Goal: Navigation & Orientation: Find specific page/section

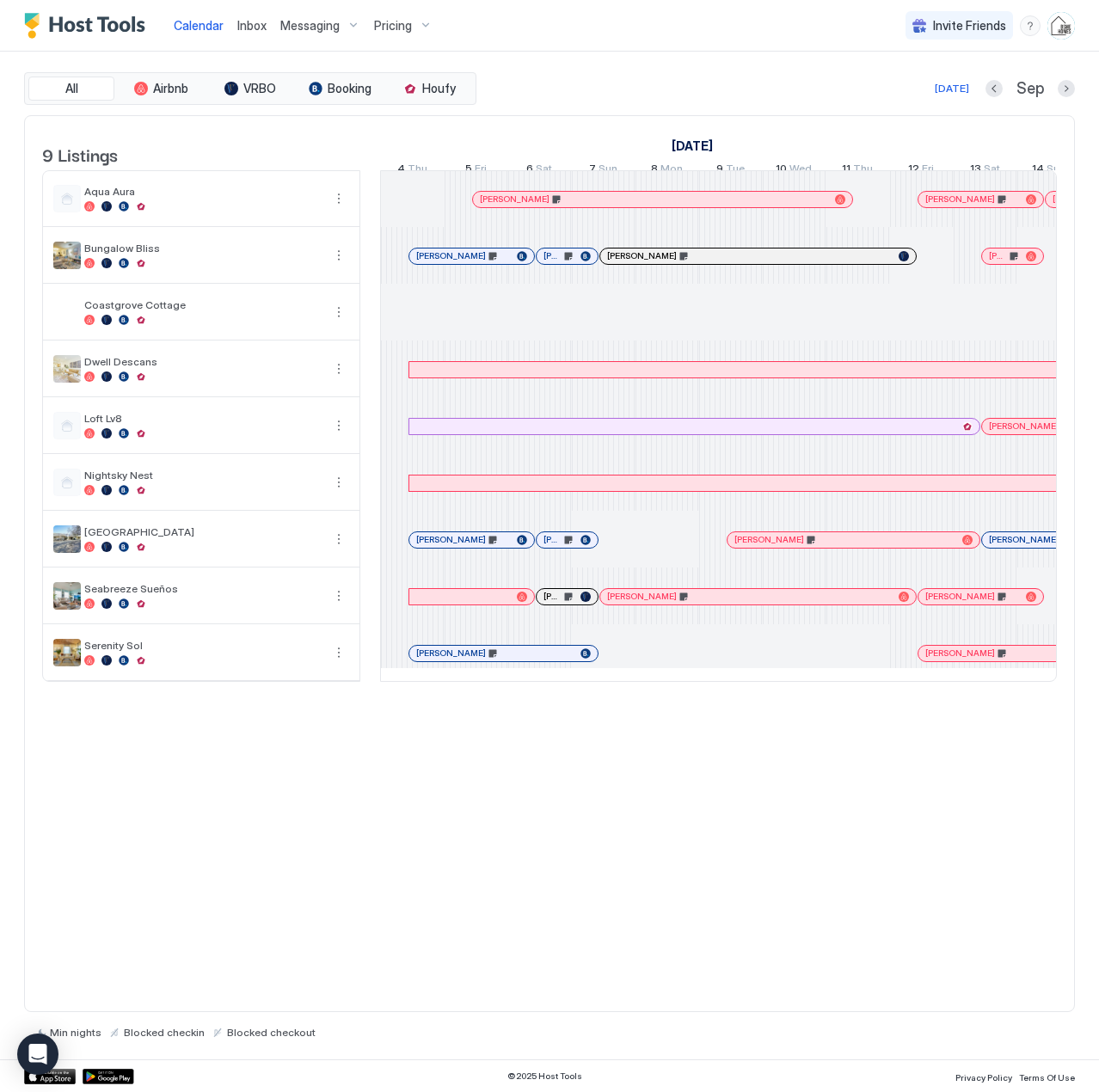
scroll to position [0, 956]
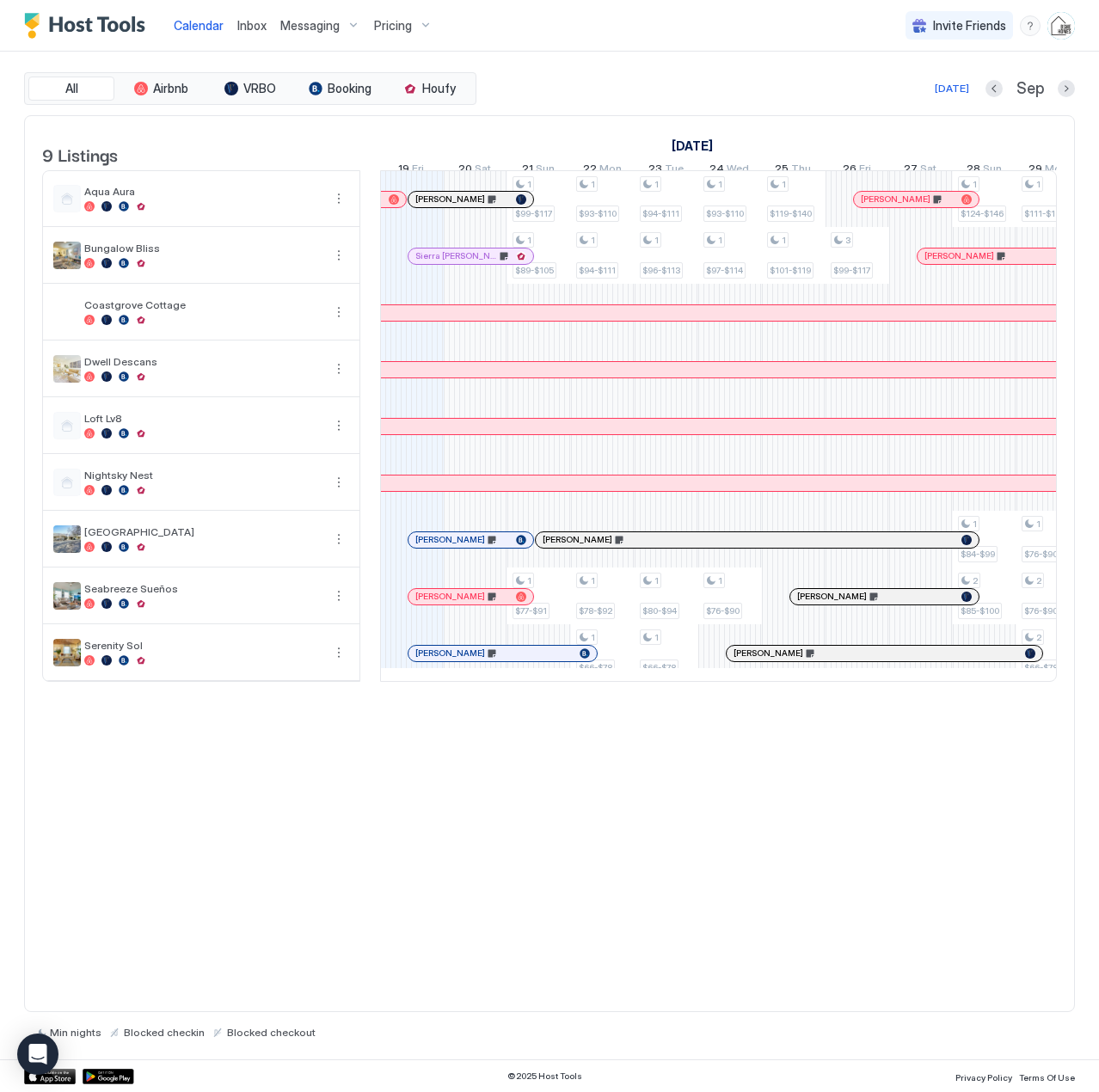
click at [379, 28] on span "Pricing" at bounding box center [393, 26] width 38 height 16
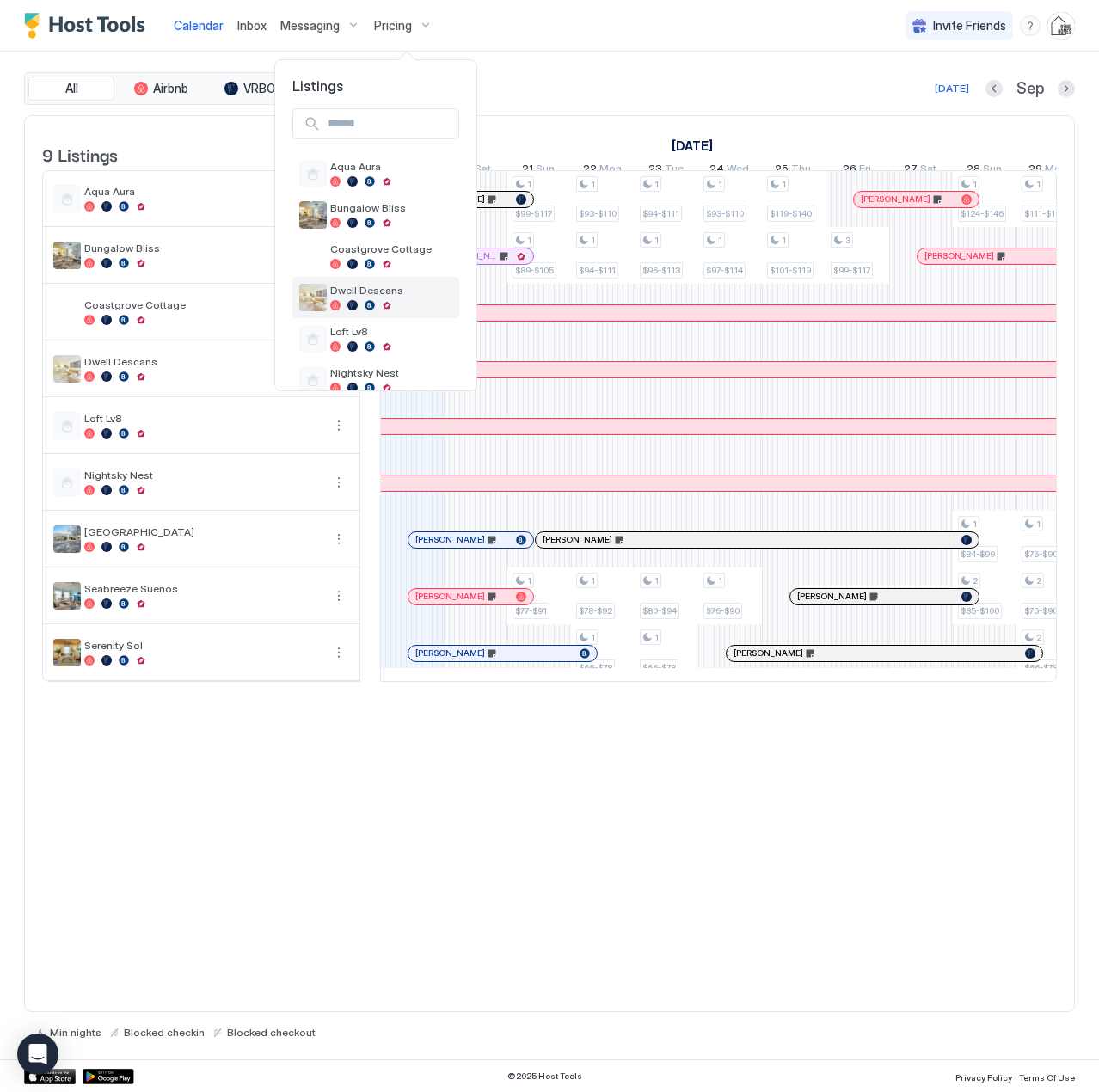
click at [399, 287] on span "Dwell Descans" at bounding box center [391, 290] width 122 height 13
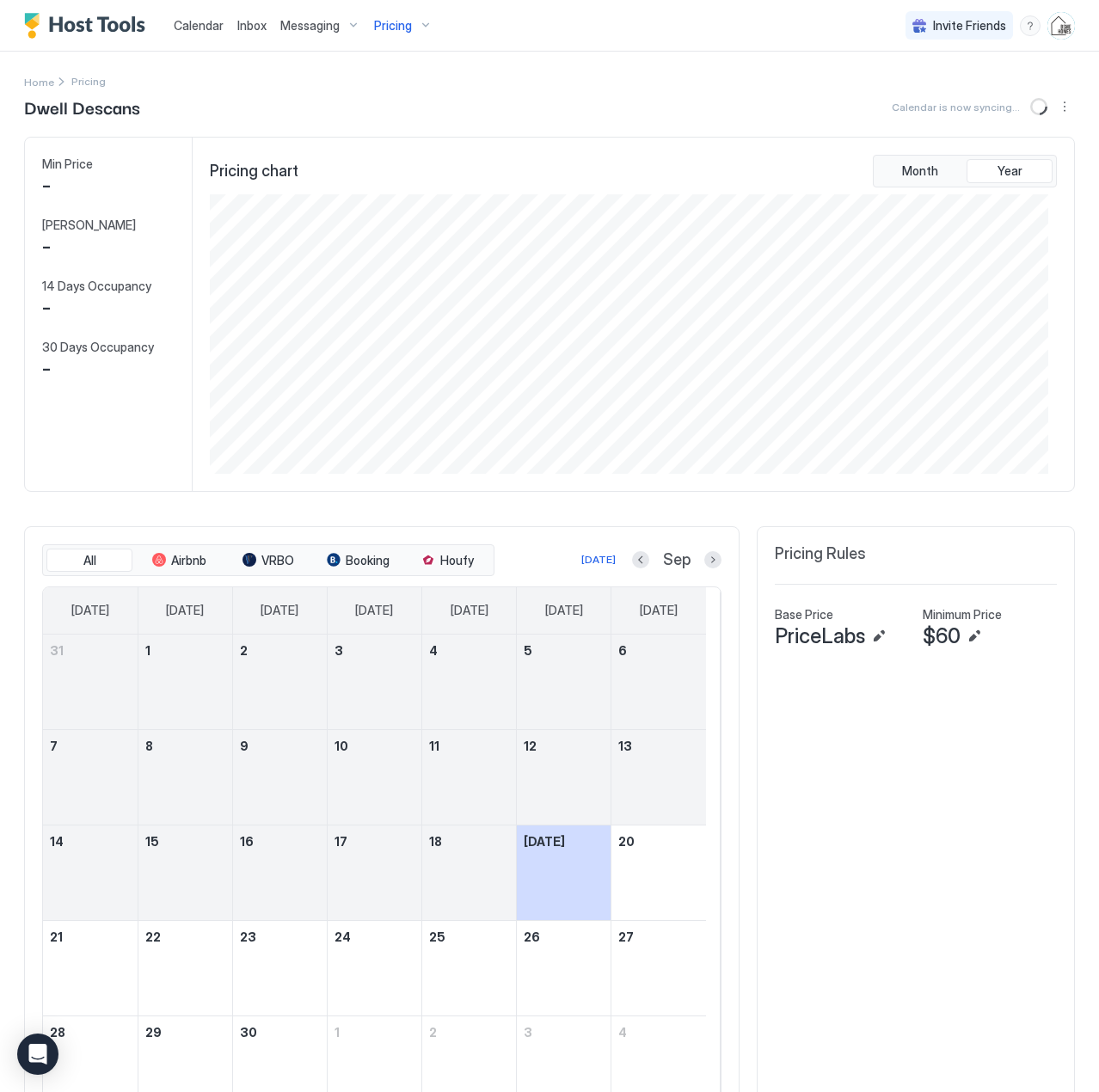
scroll to position [280, 838]
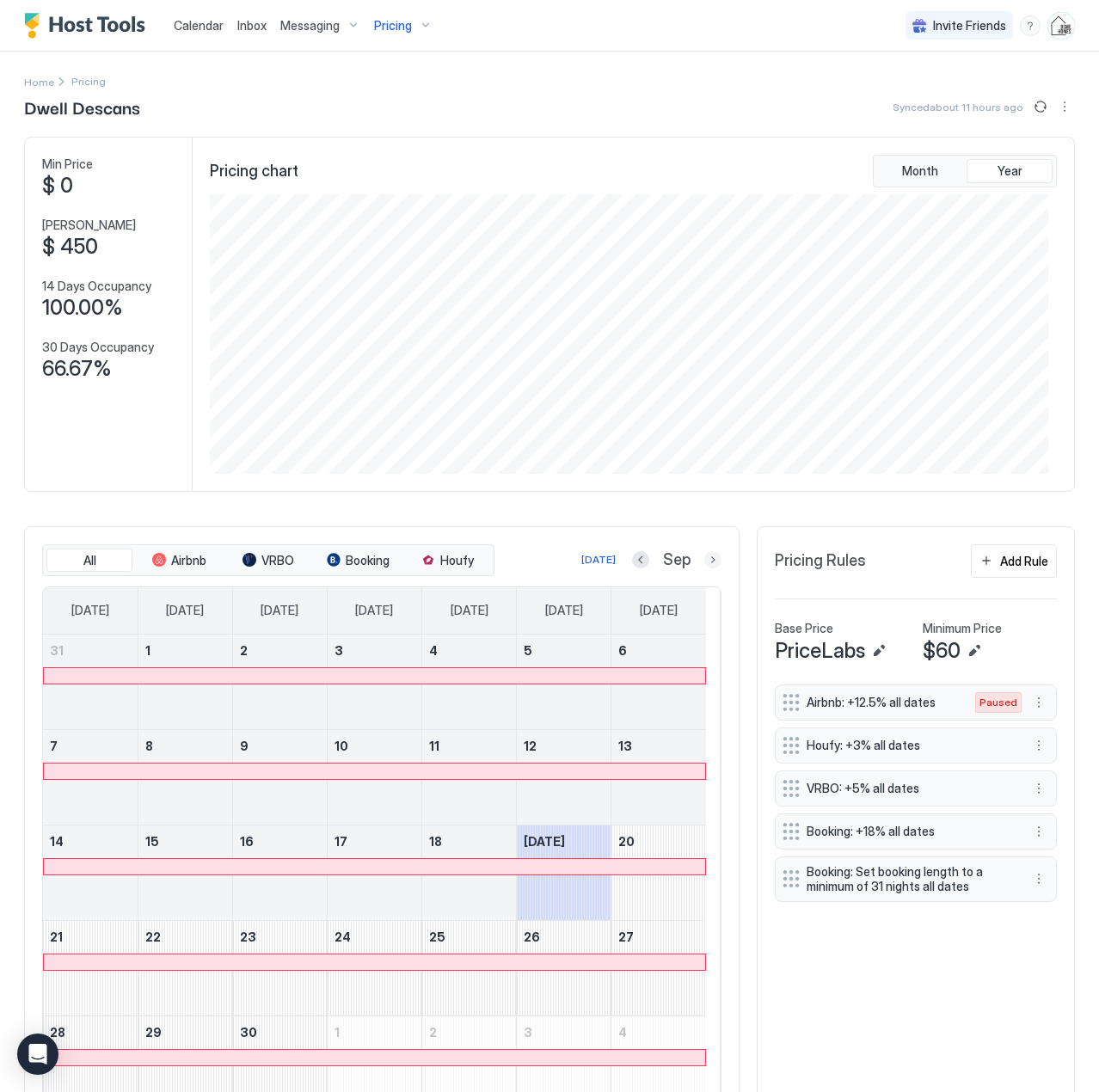
click at [705, 563] on button "Next month" at bounding box center [713, 559] width 17 height 17
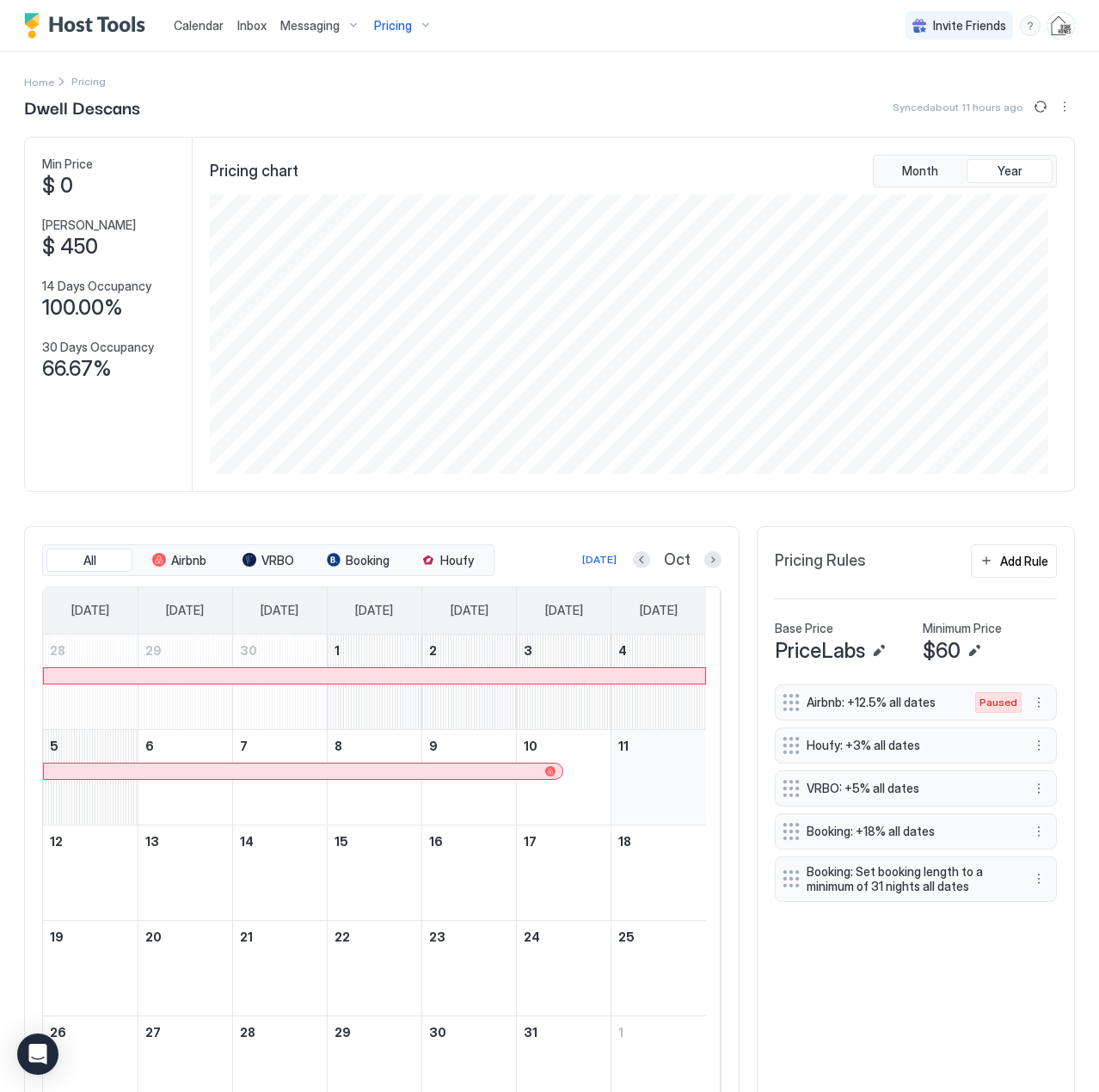
scroll to position [87, 0]
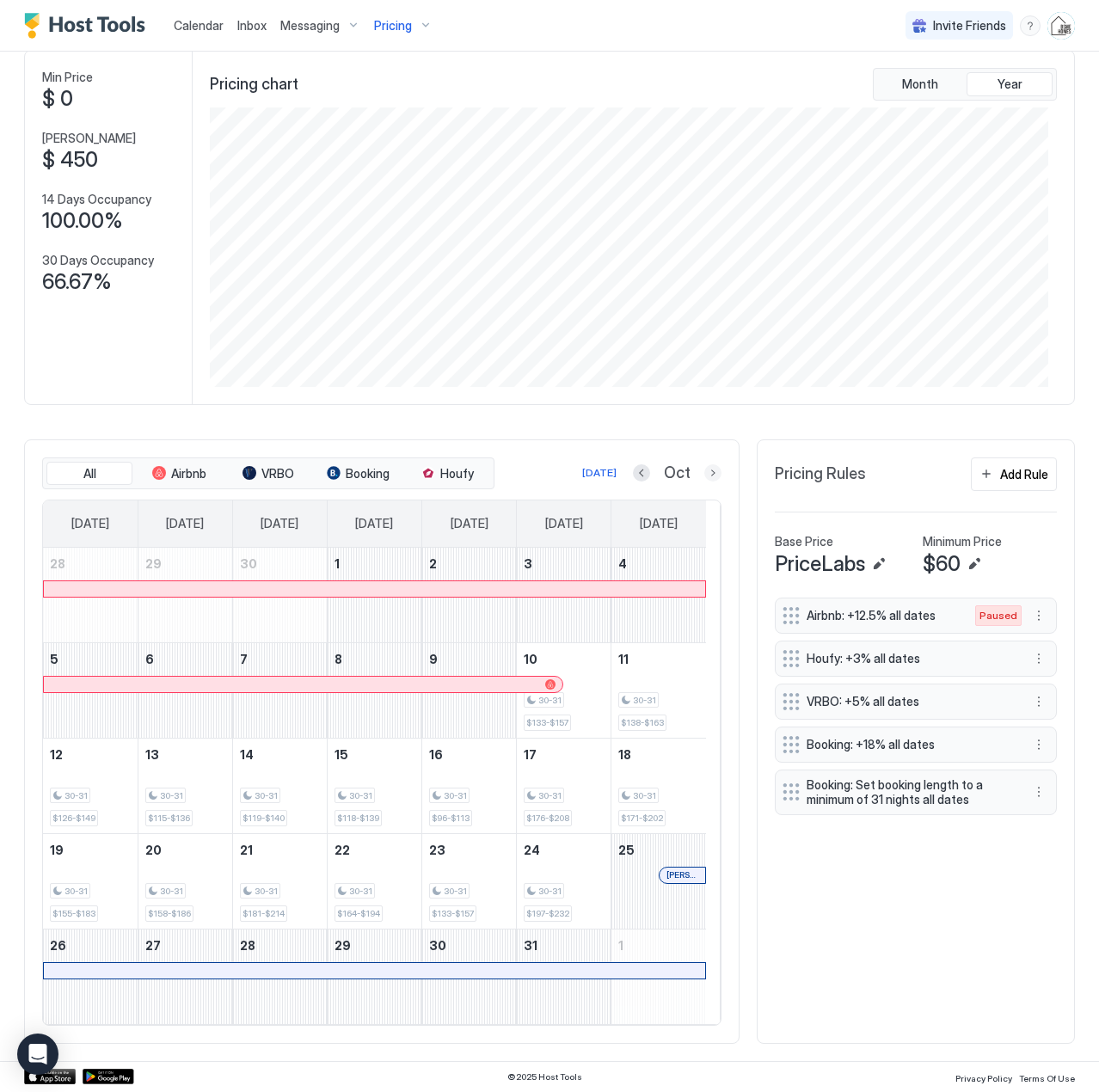
click at [705, 471] on button "Next month" at bounding box center [713, 473] width 17 height 17
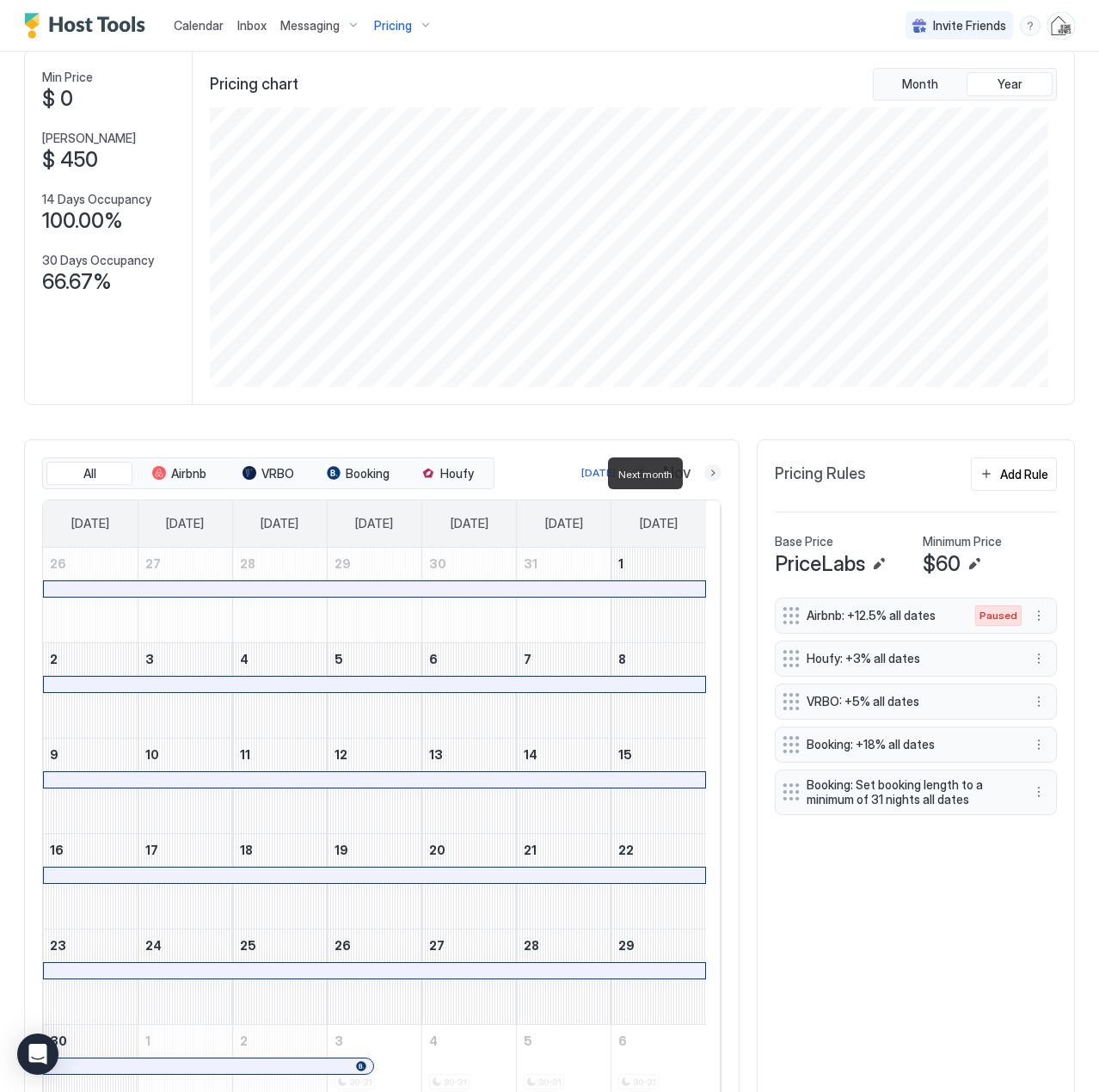
click at [705, 471] on button "Next month" at bounding box center [713, 473] width 17 height 17
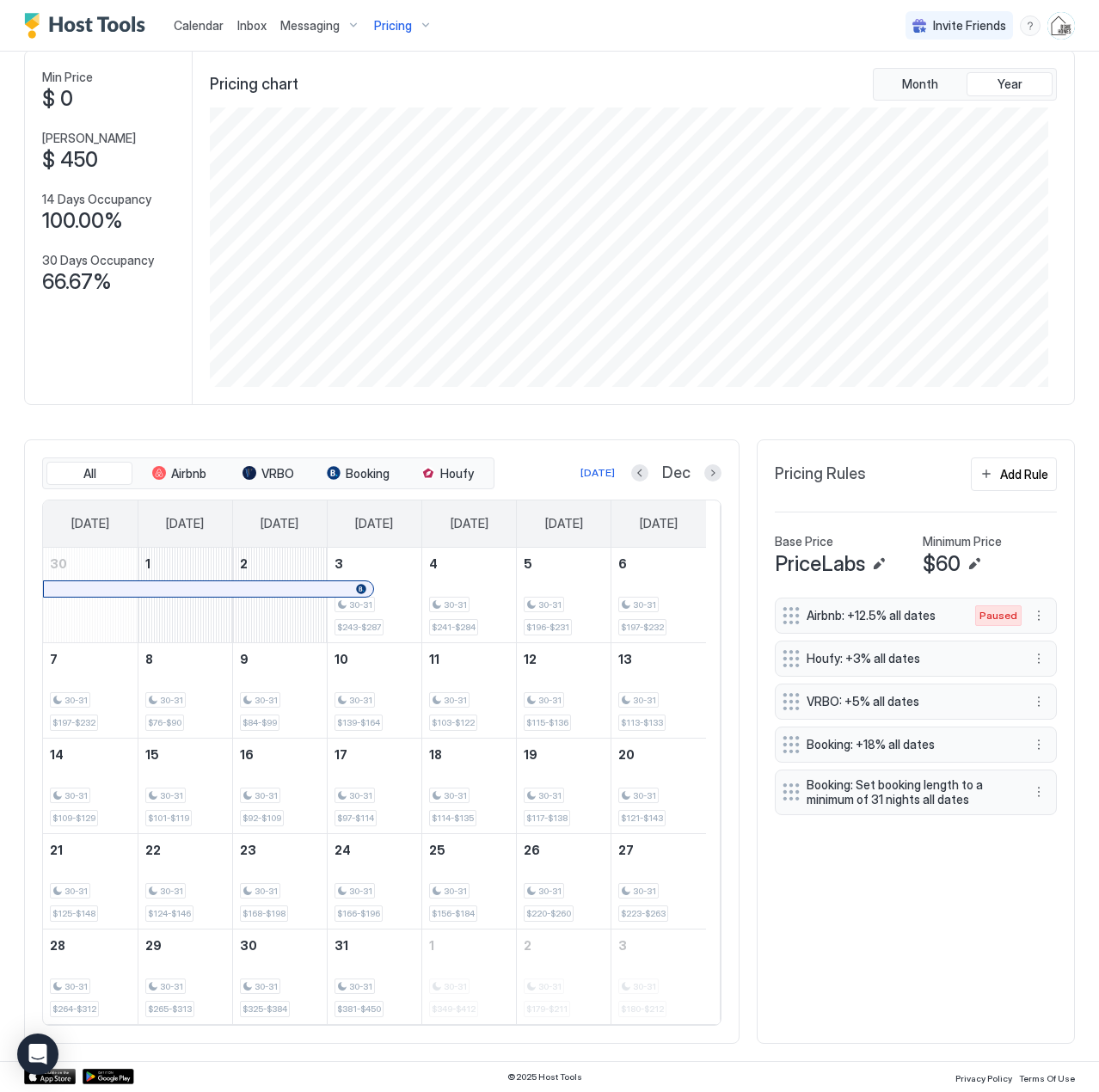
click at [425, 22] on div "Pricing" at bounding box center [403, 25] width 72 height 29
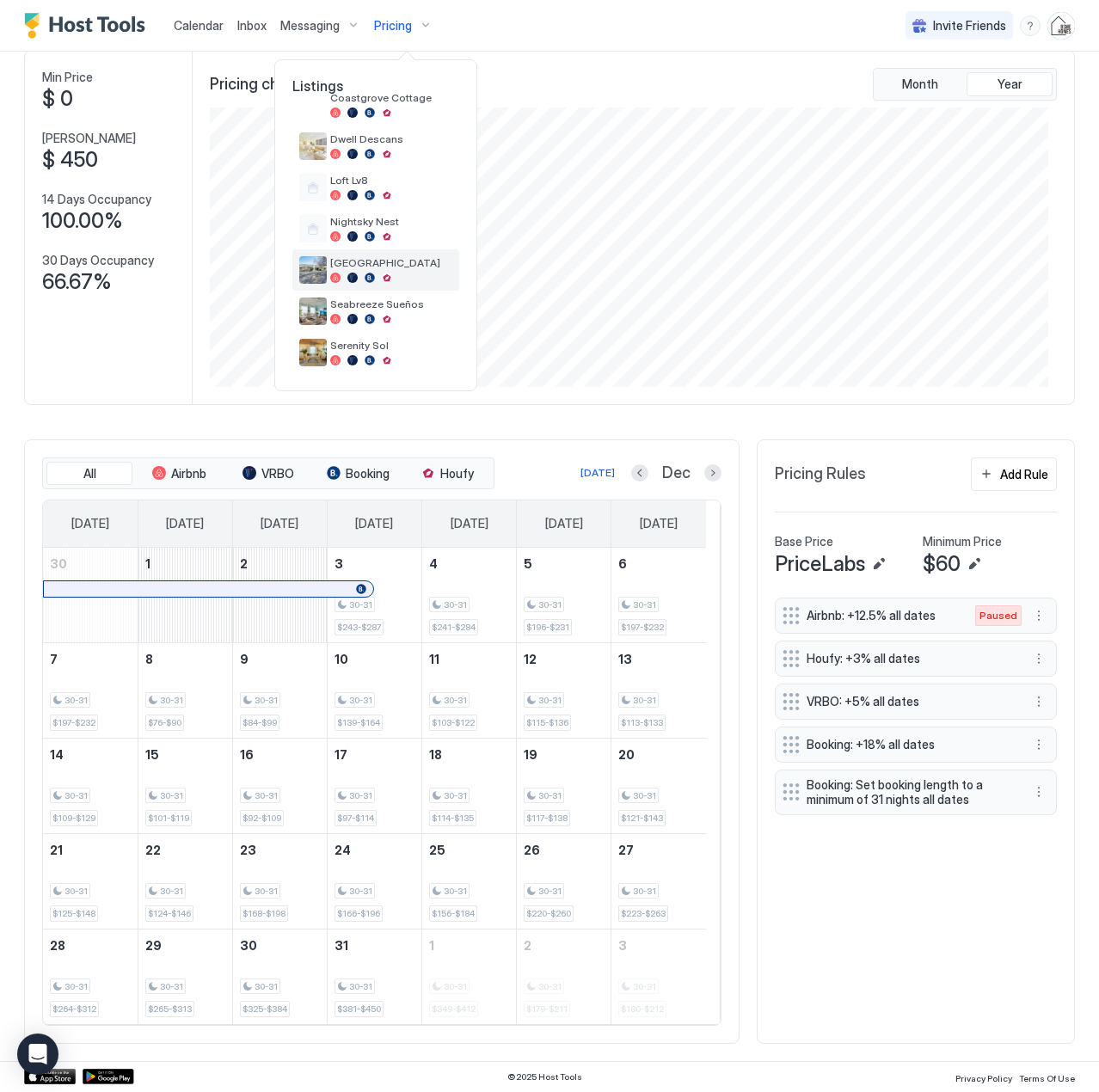
scroll to position [0, 0]
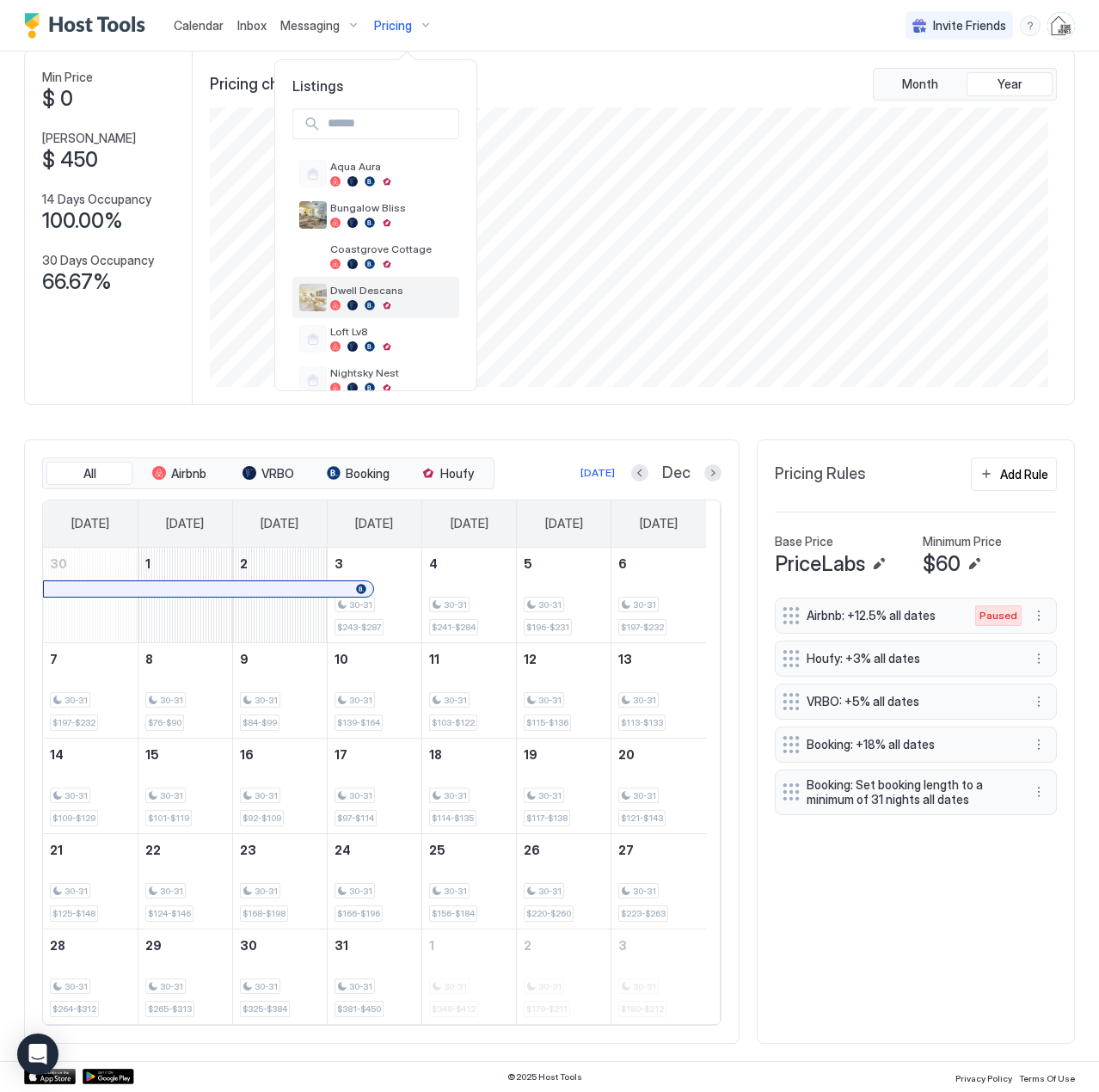
click at [364, 286] on span "Dwell Descans" at bounding box center [391, 290] width 122 height 13
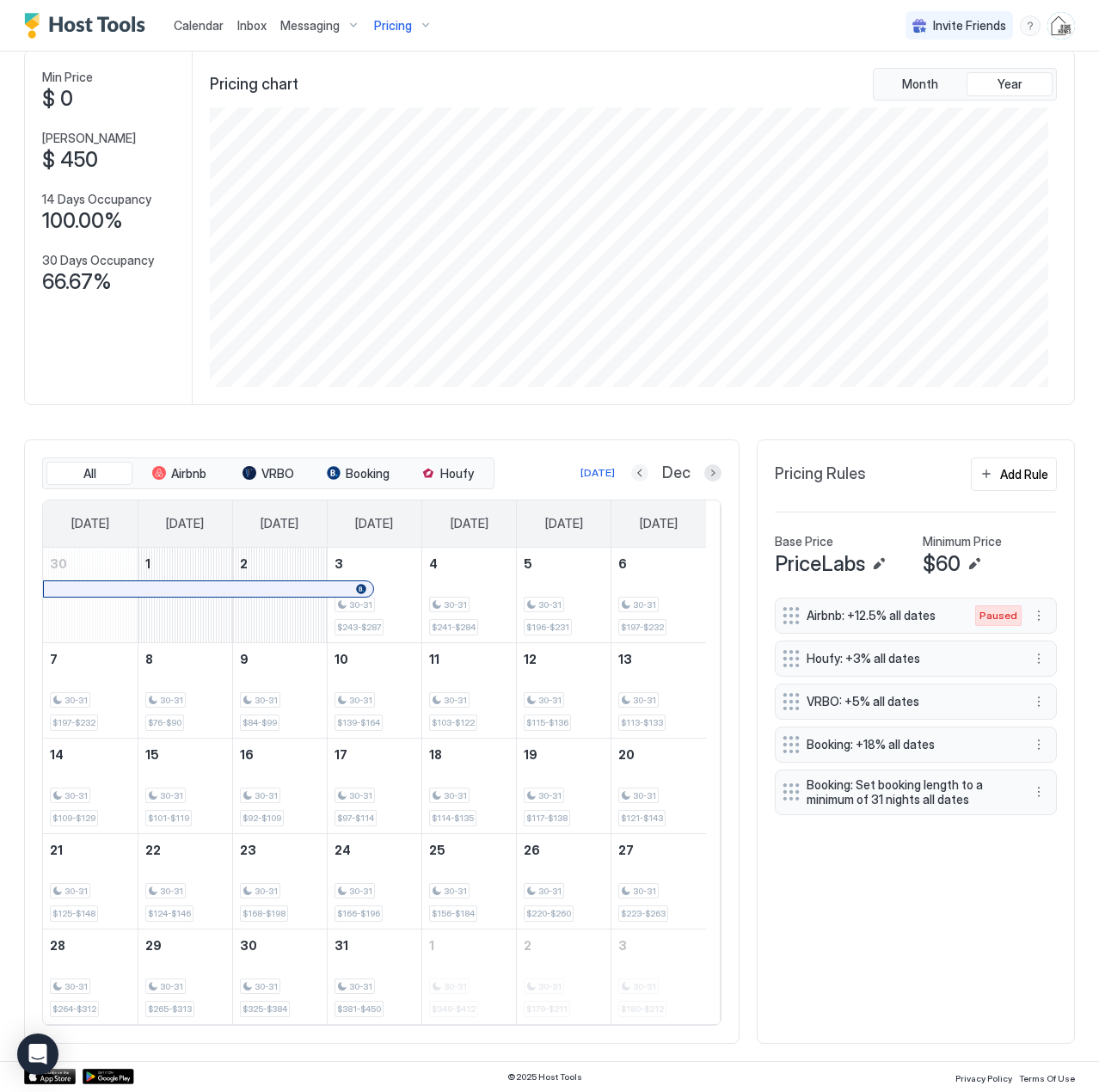
click at [634, 474] on button "Previous month" at bounding box center [639, 473] width 17 height 17
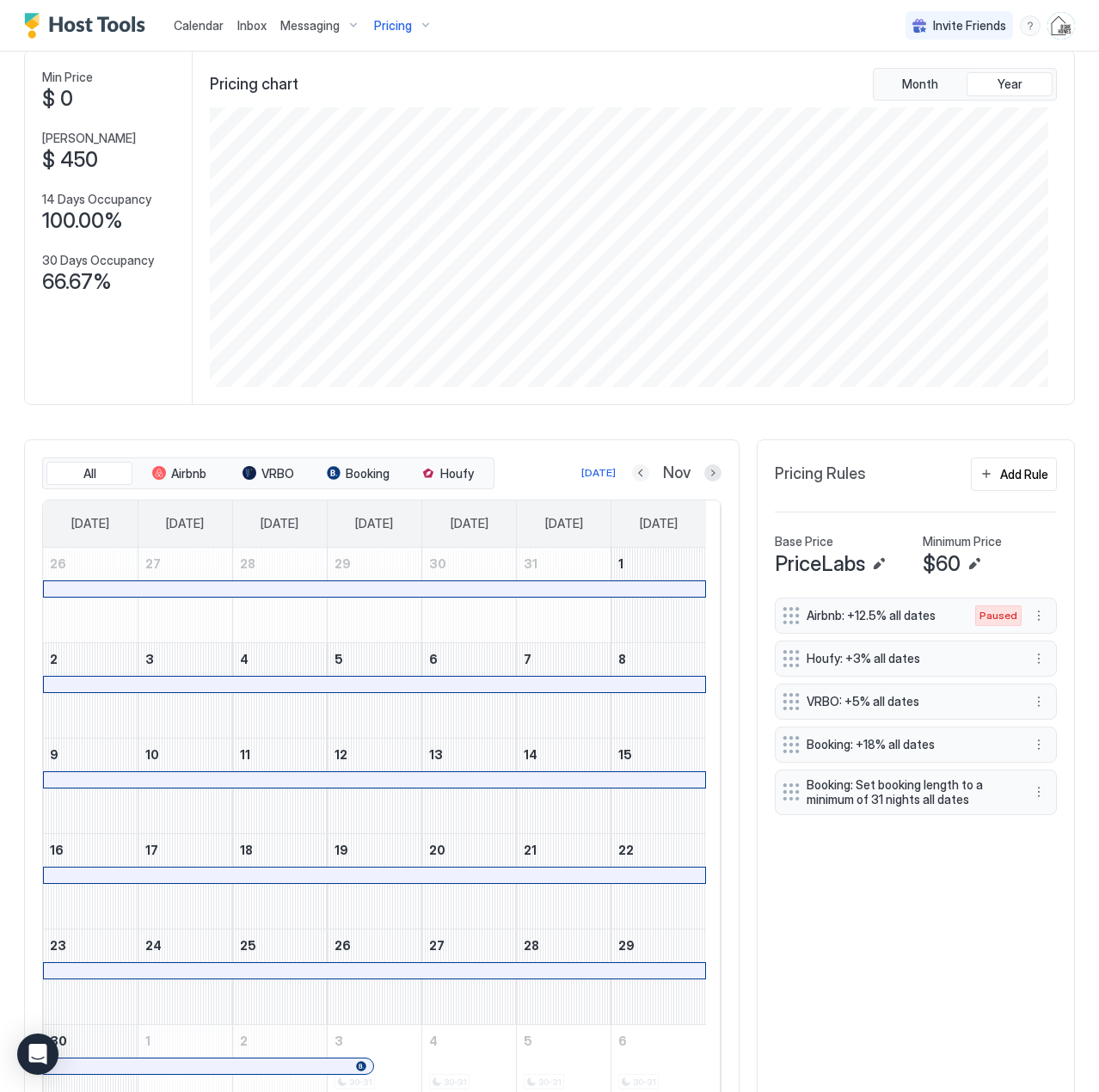
click at [632, 470] on button "Previous month" at bounding box center [640, 473] width 17 height 17
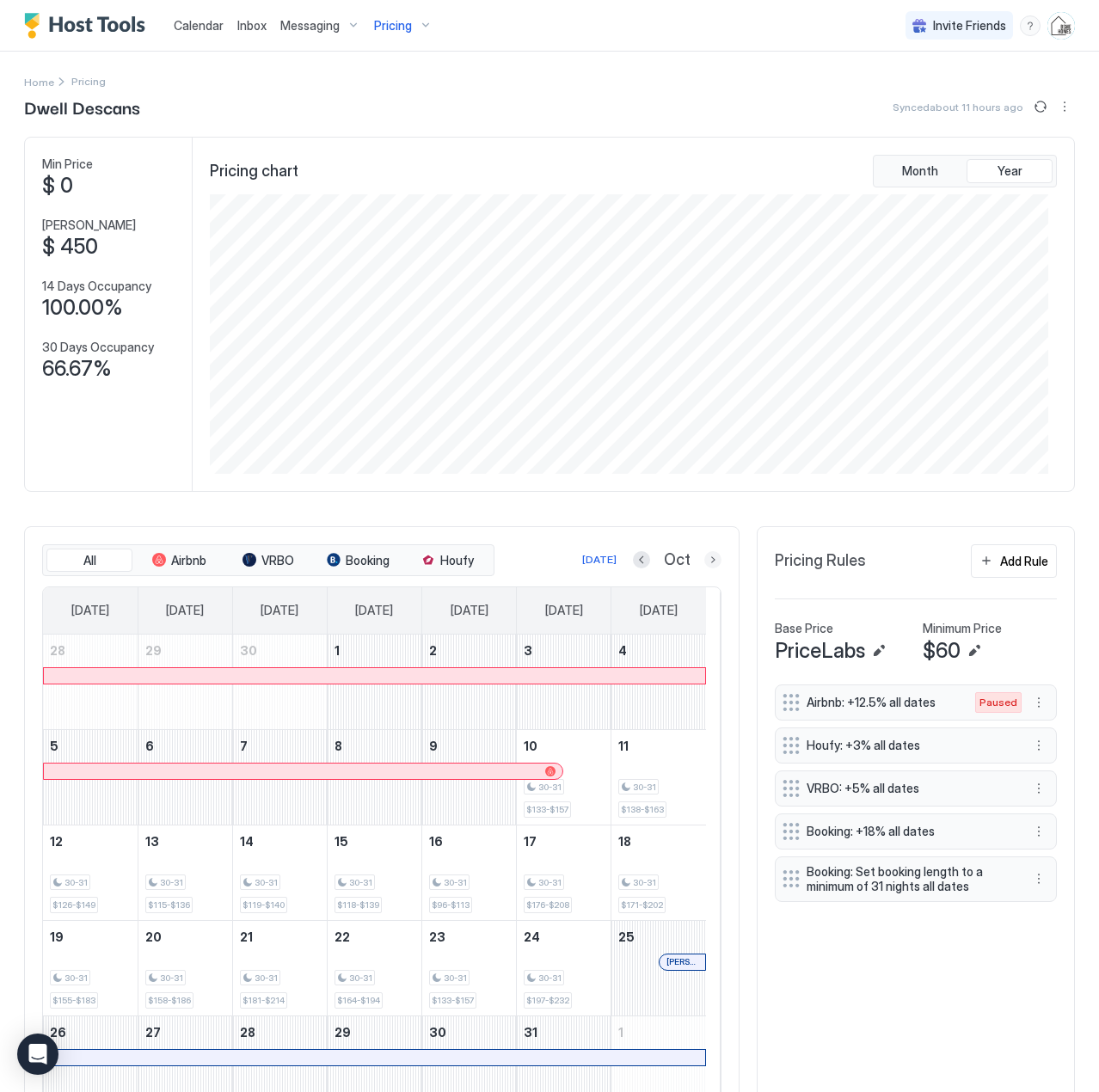
click at [708, 556] on button "Next month" at bounding box center [713, 559] width 17 height 17
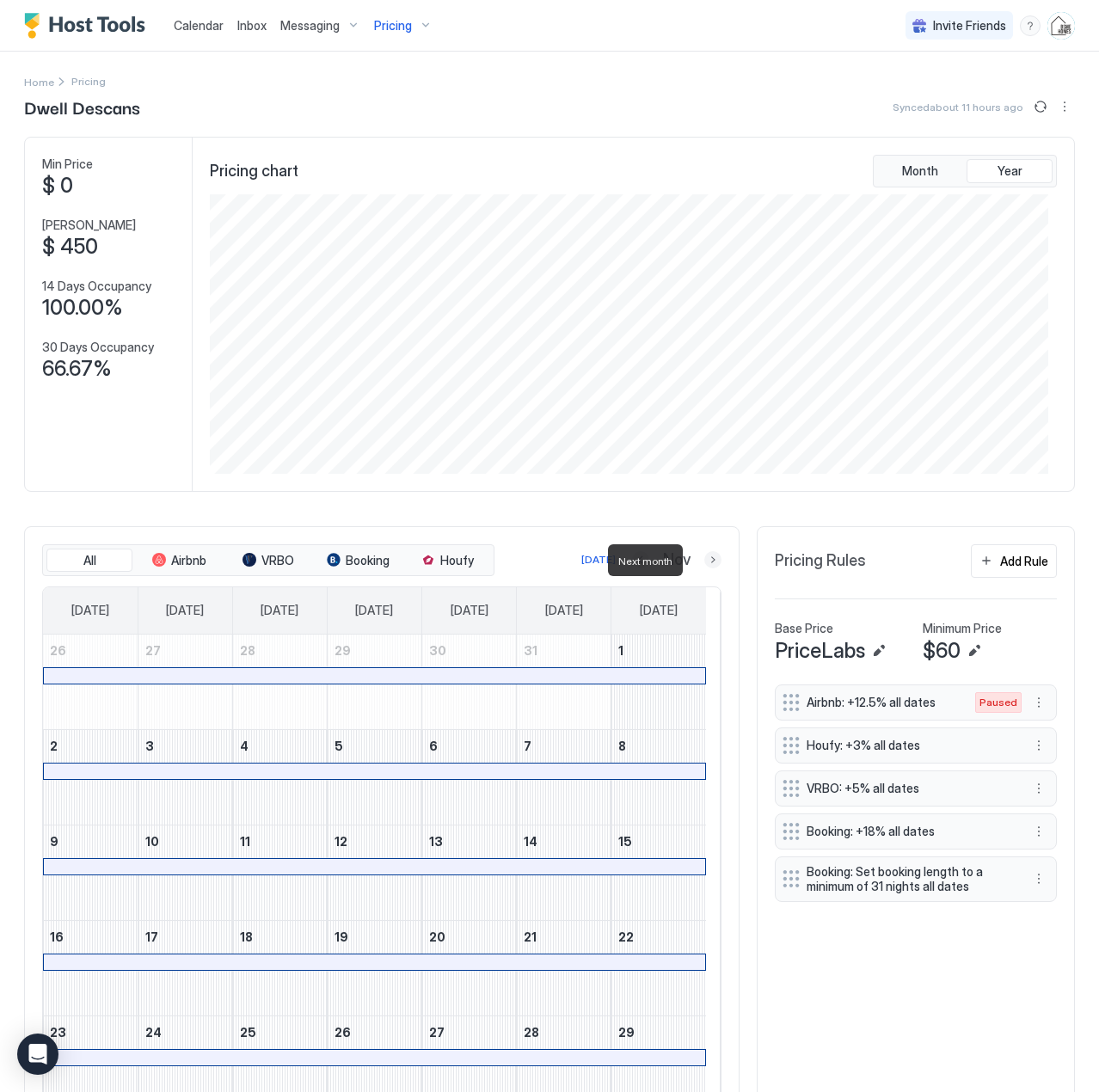
click at [708, 556] on button "Next month" at bounding box center [713, 559] width 17 height 17
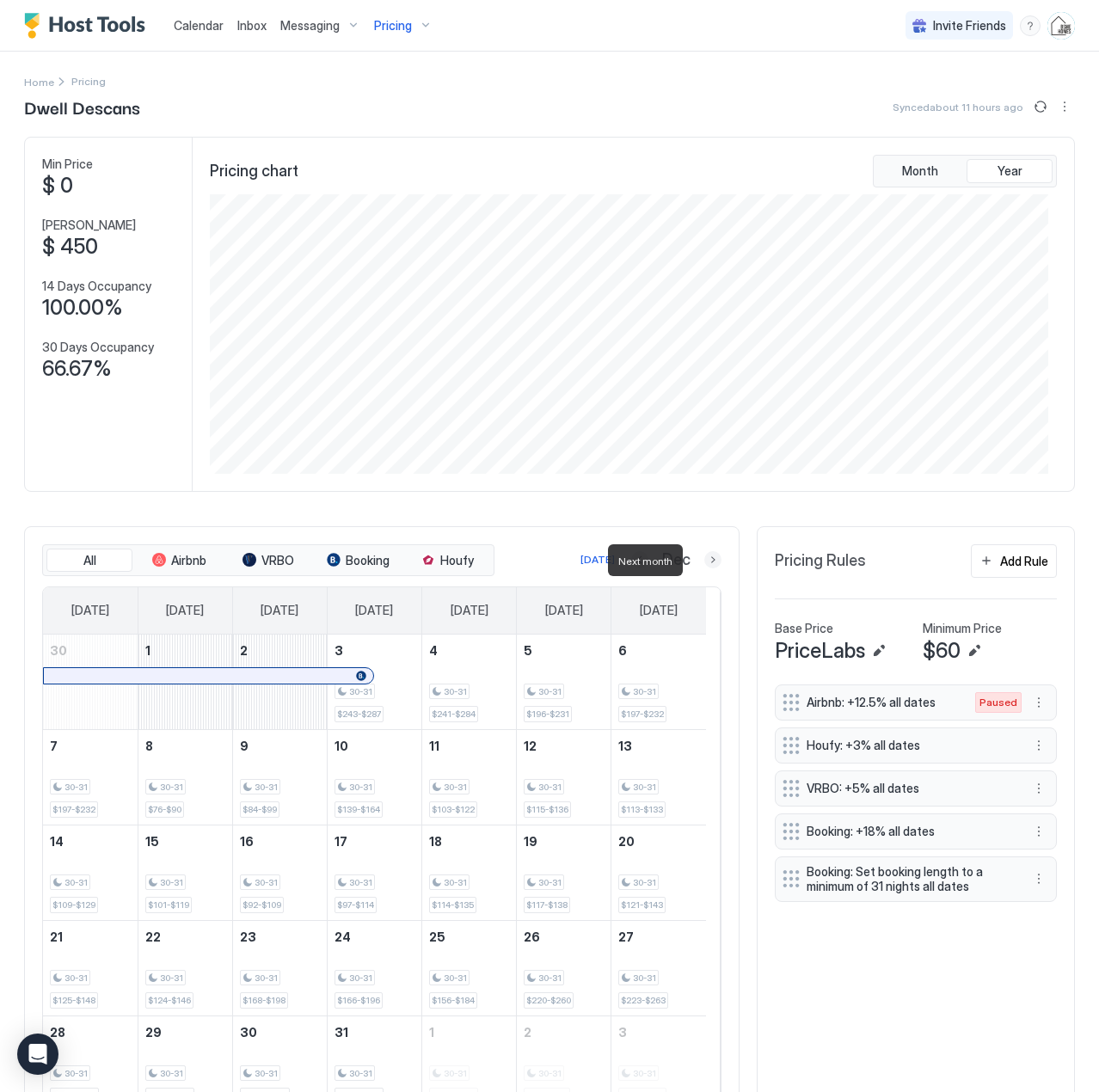
scroll to position [859899, 859380]
click at [631, 557] on button "Previous month" at bounding box center [639, 559] width 17 height 17
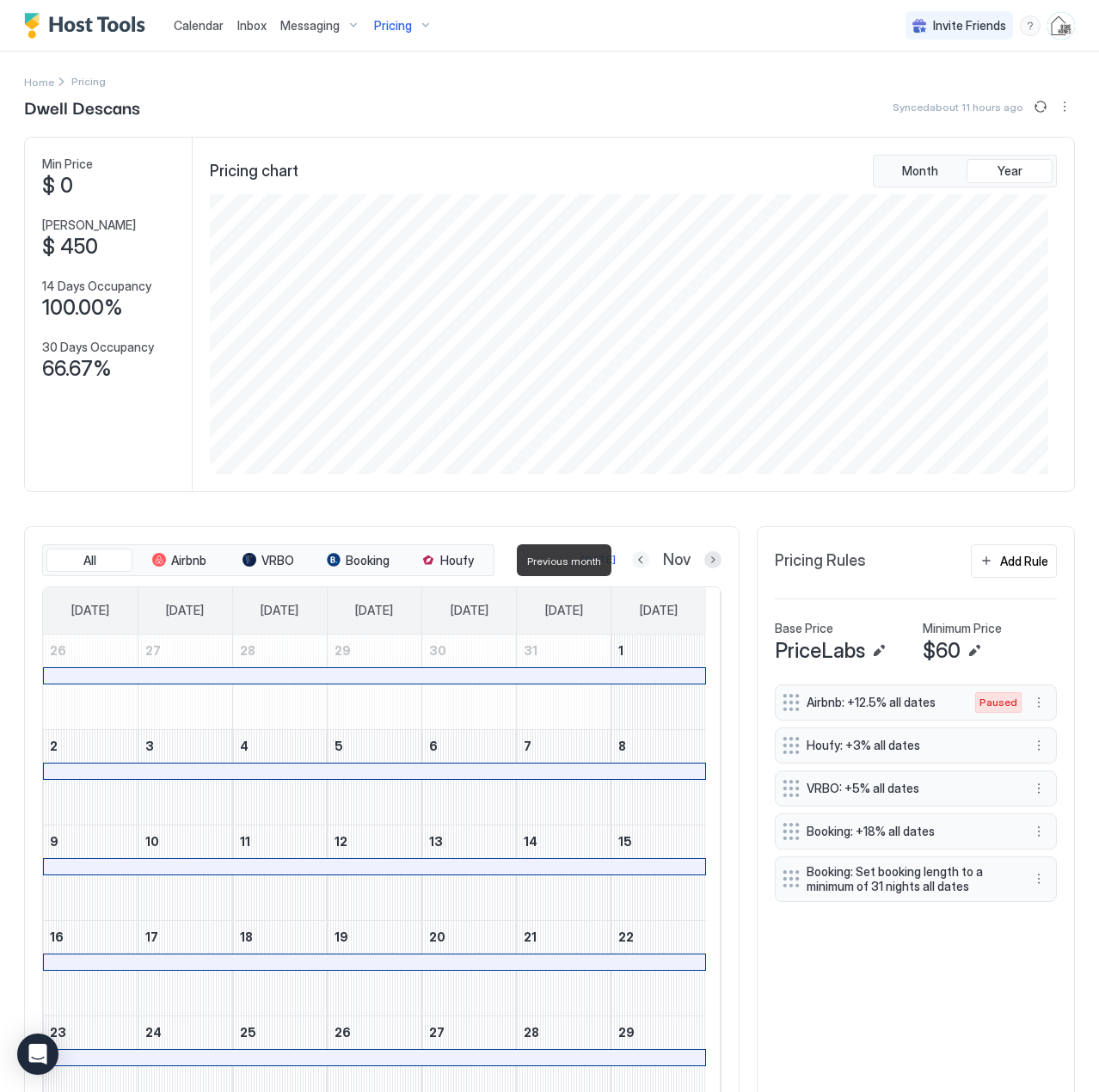
click at [632, 557] on button "Previous month" at bounding box center [640, 559] width 17 height 17
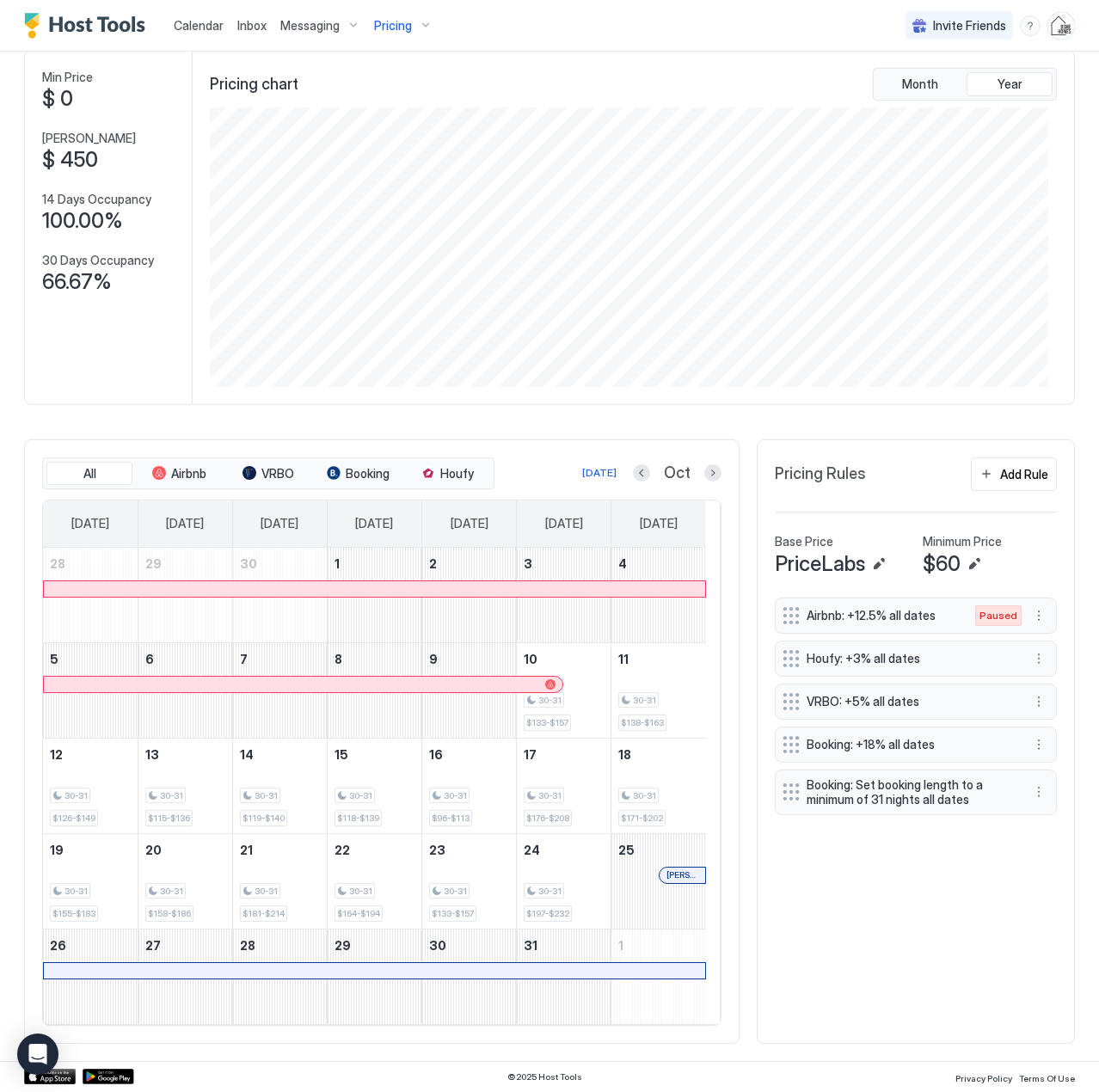
scroll to position [0, 0]
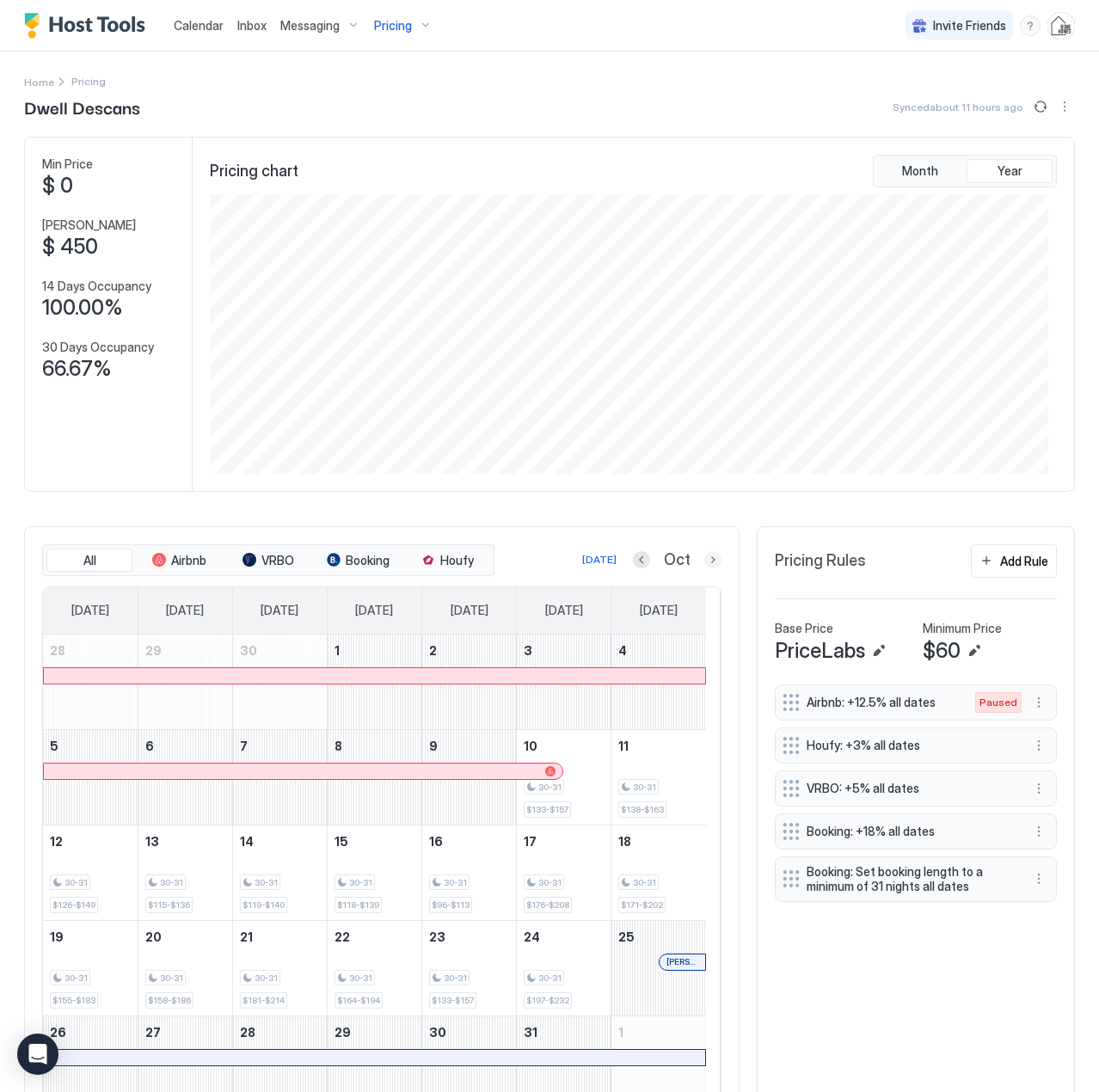
click at [705, 562] on button "Next month" at bounding box center [713, 559] width 17 height 17
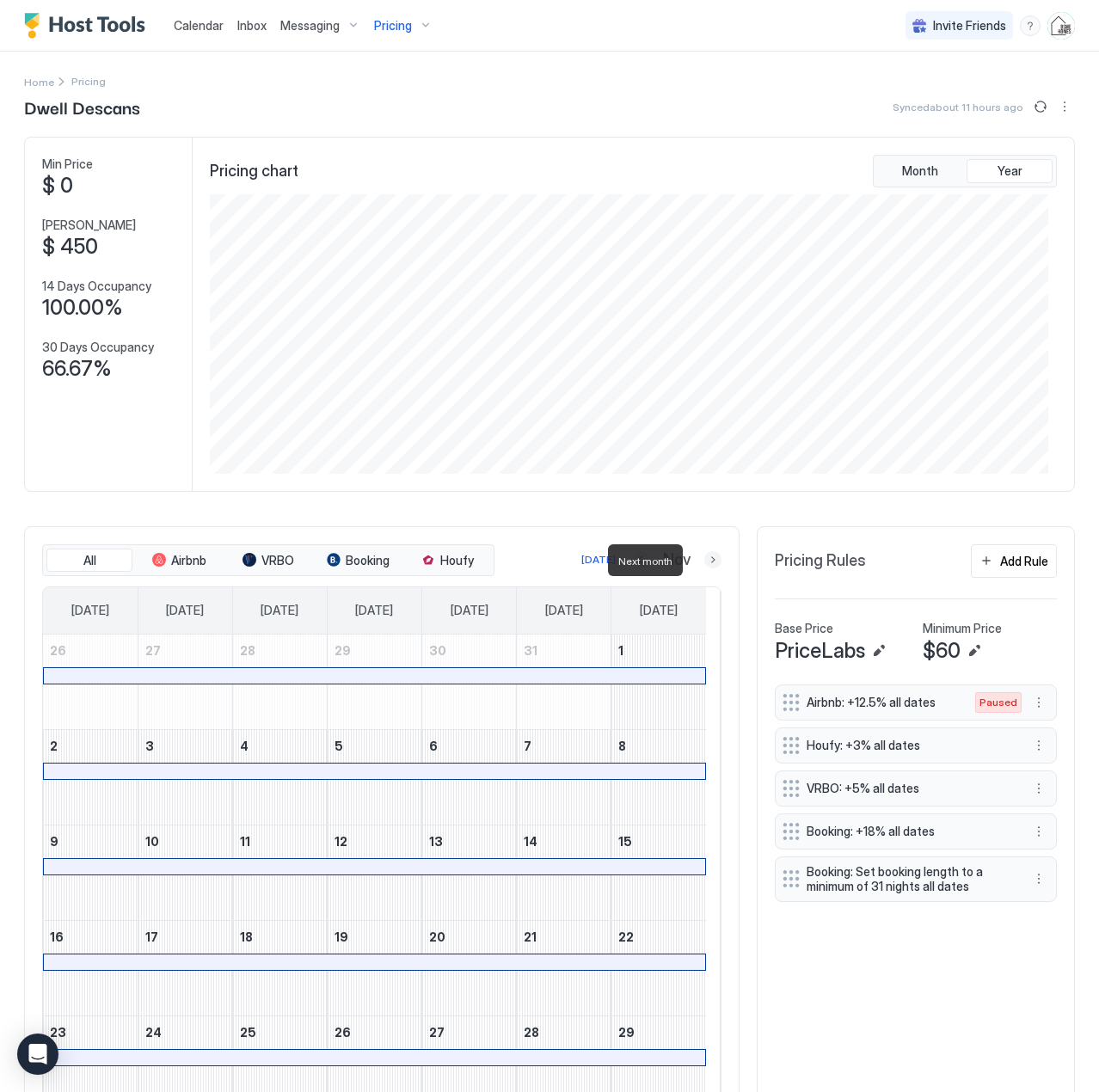
click at [705, 562] on button "Next month" at bounding box center [713, 559] width 17 height 17
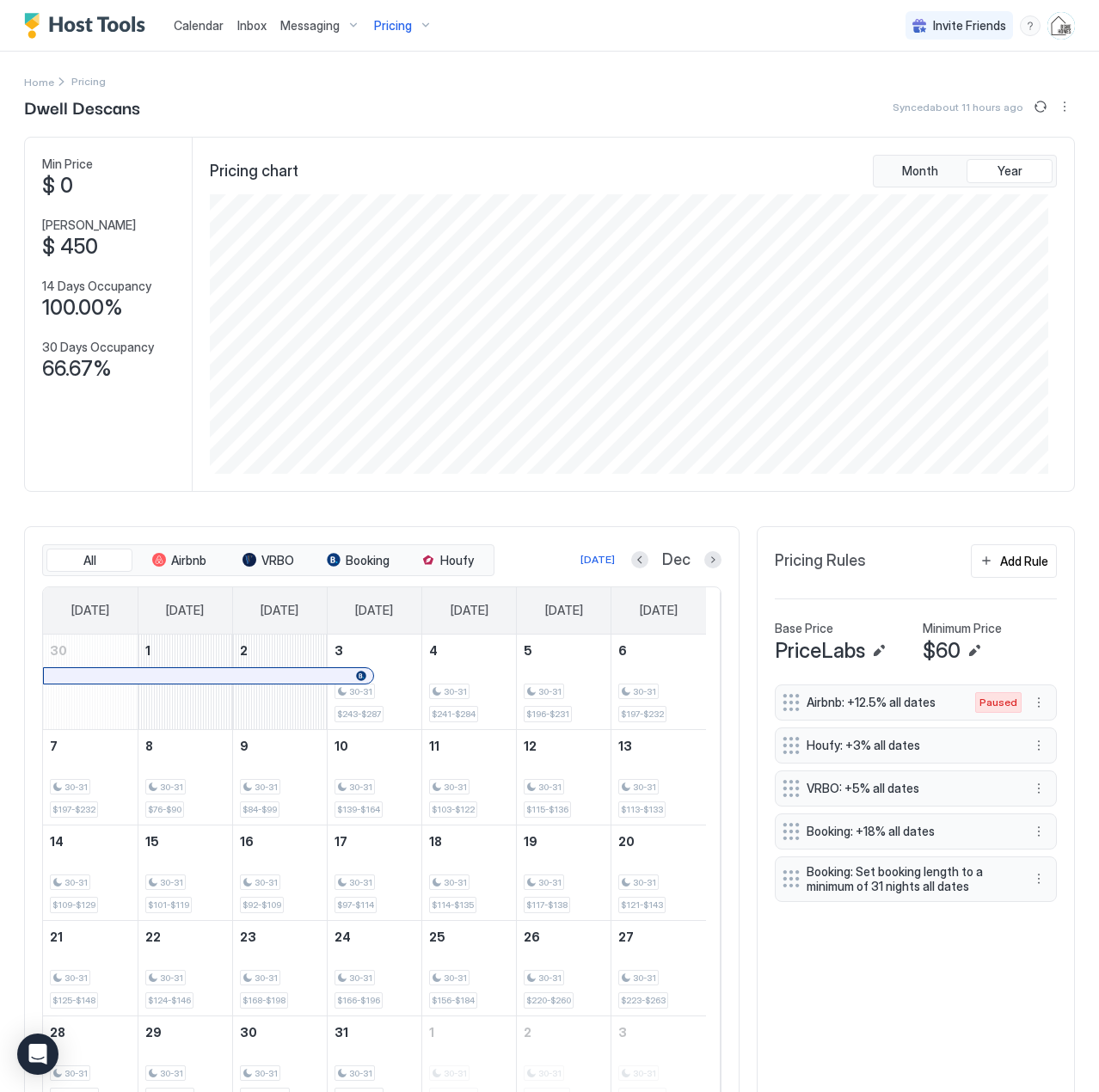
click at [424, 29] on div "Pricing" at bounding box center [403, 25] width 72 height 29
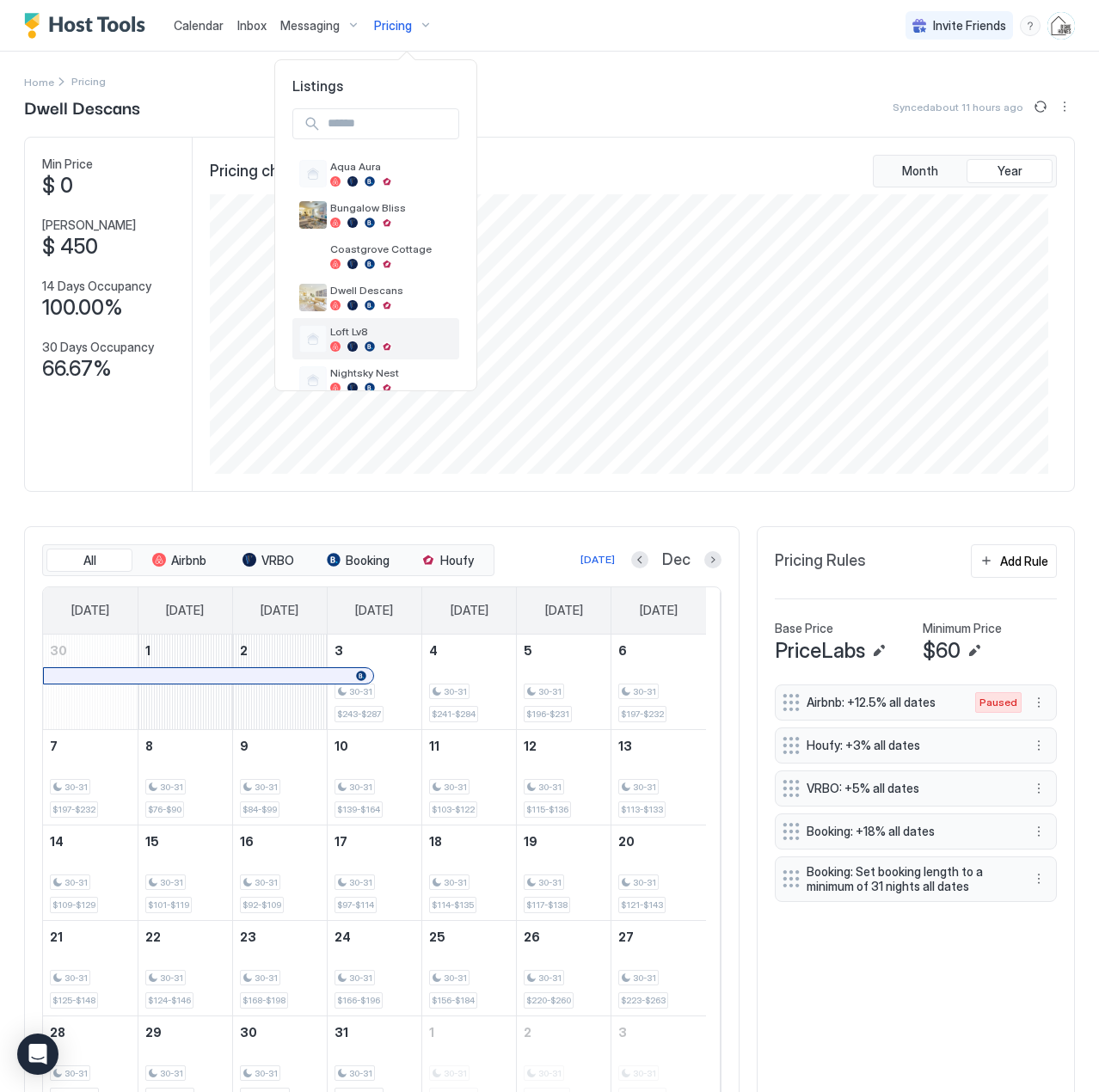
click at [353, 334] on span "Loft Lv8" at bounding box center [391, 332] width 122 height 13
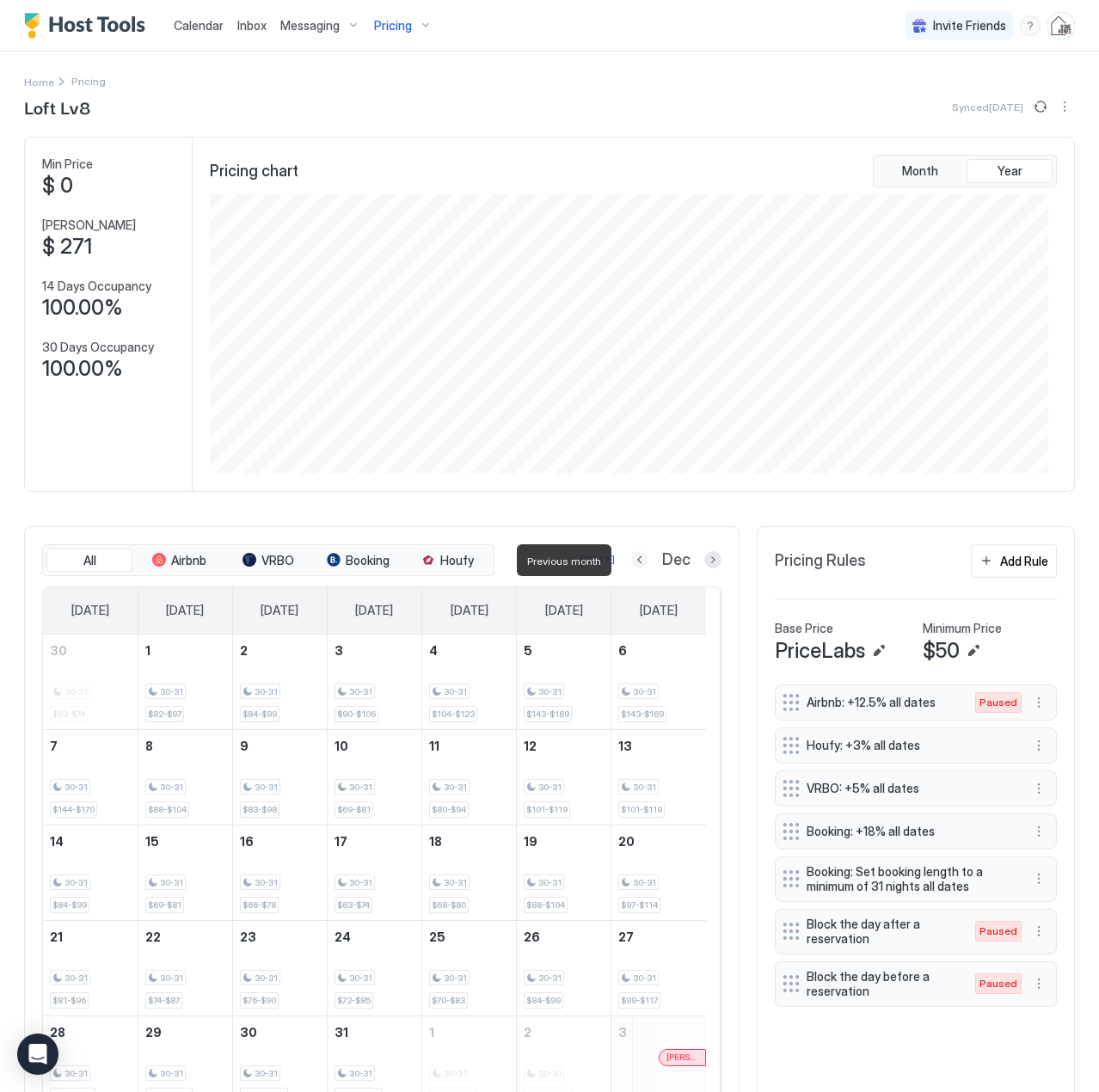
click at [631, 563] on button "Previous month" at bounding box center [639, 559] width 17 height 17
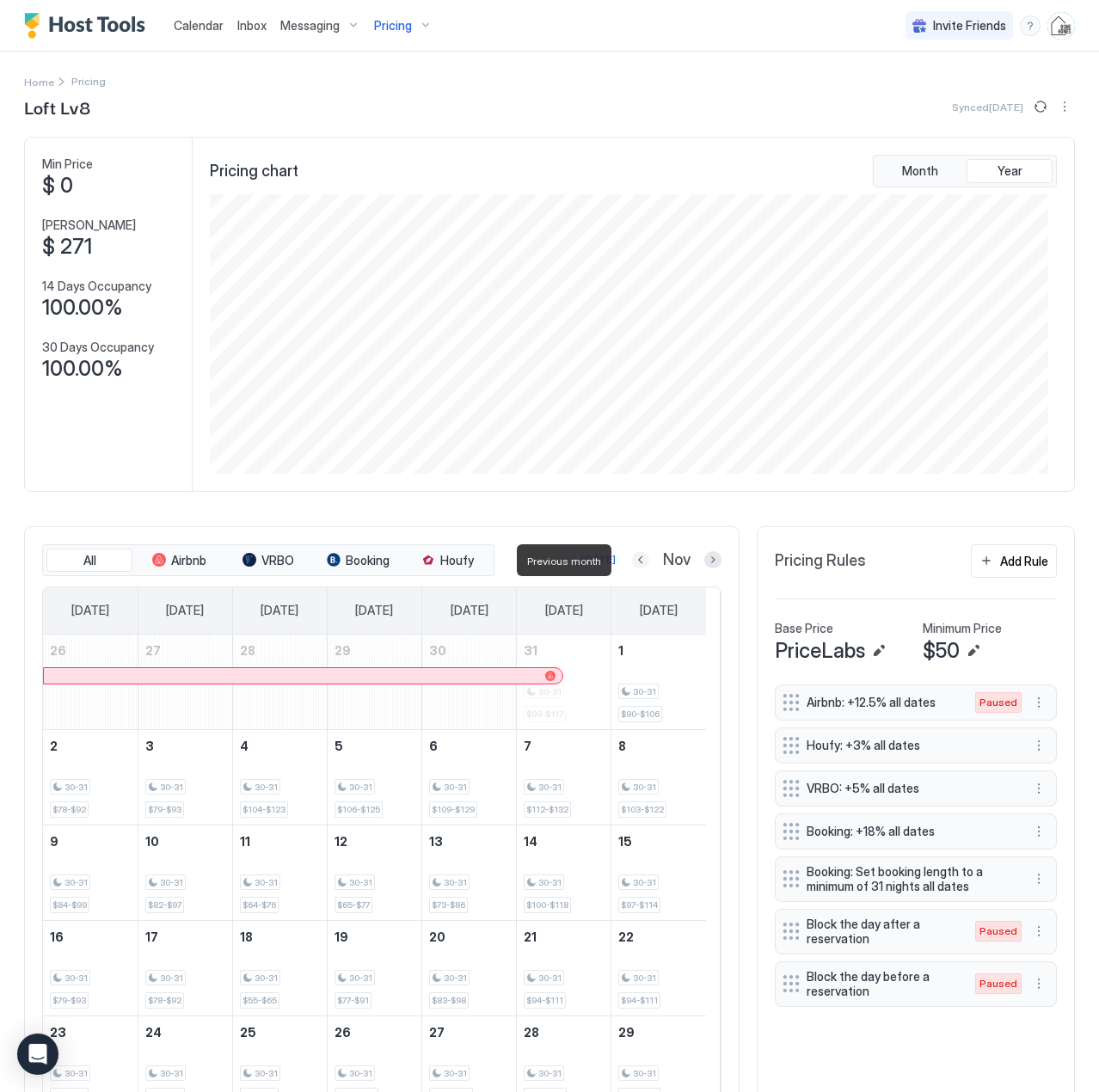
click at [632, 563] on button "Previous month" at bounding box center [640, 559] width 17 height 17
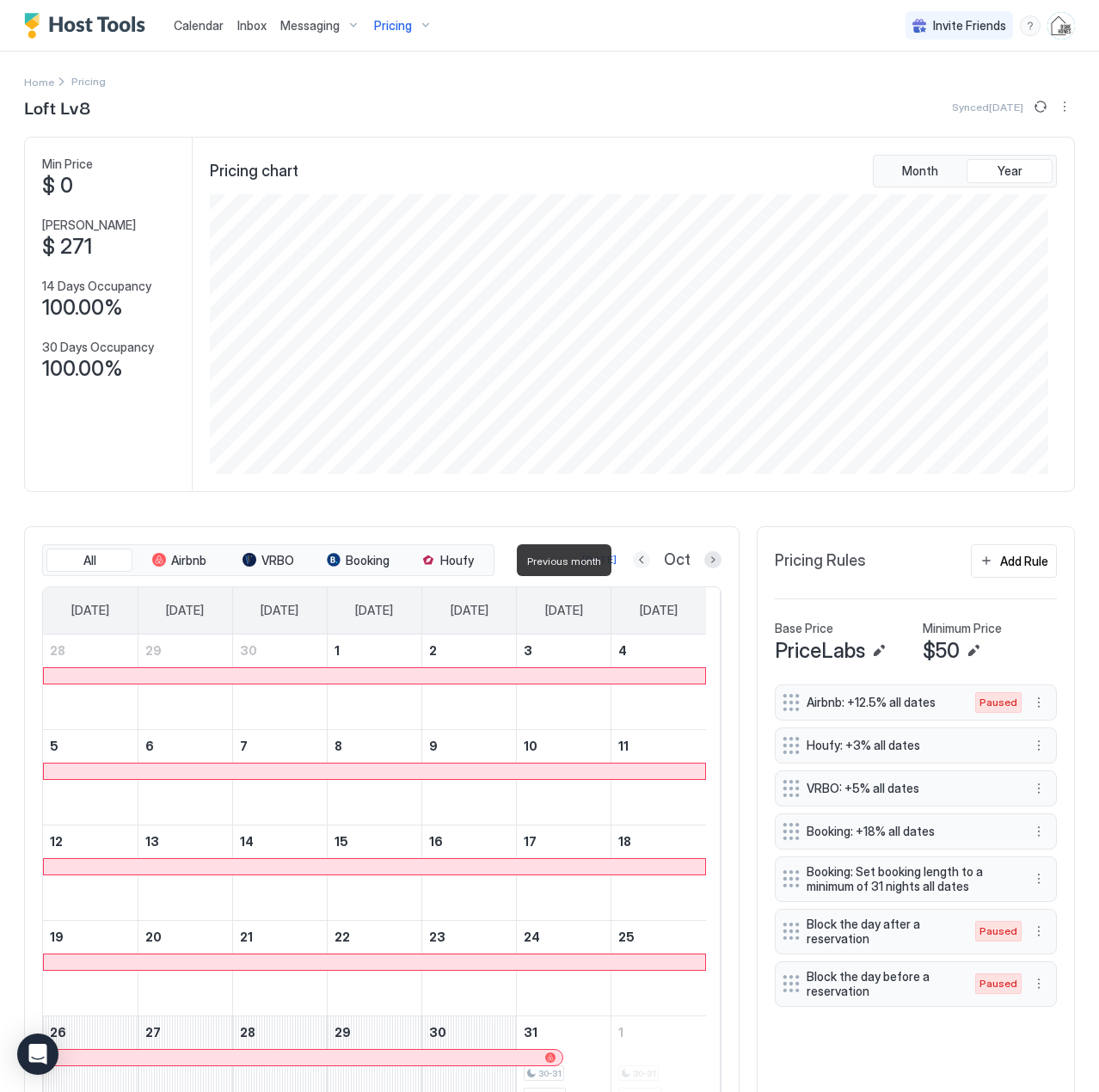
click at [633, 563] on button "Previous month" at bounding box center [641, 559] width 17 height 17
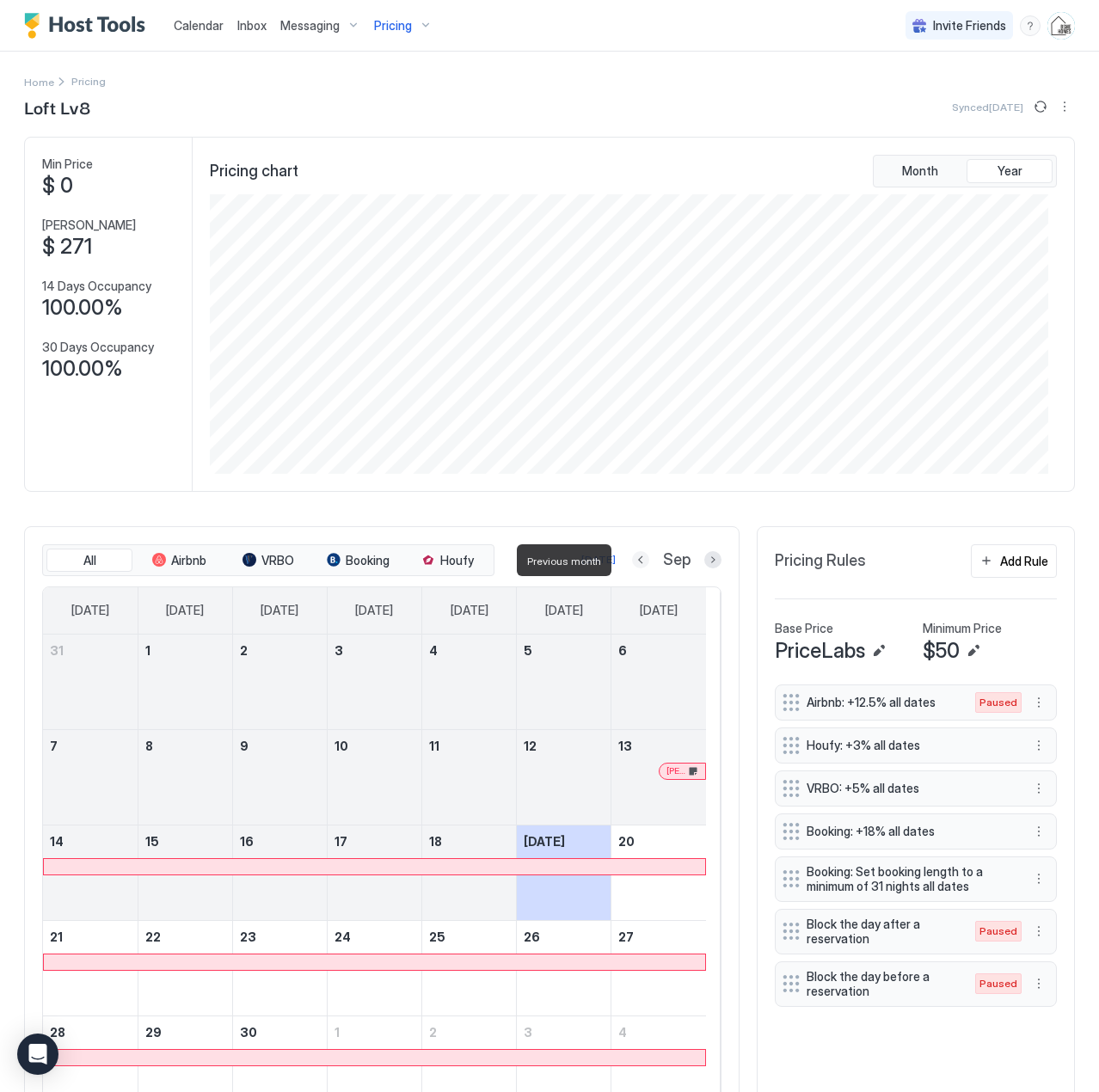
scroll to position [859899, 859380]
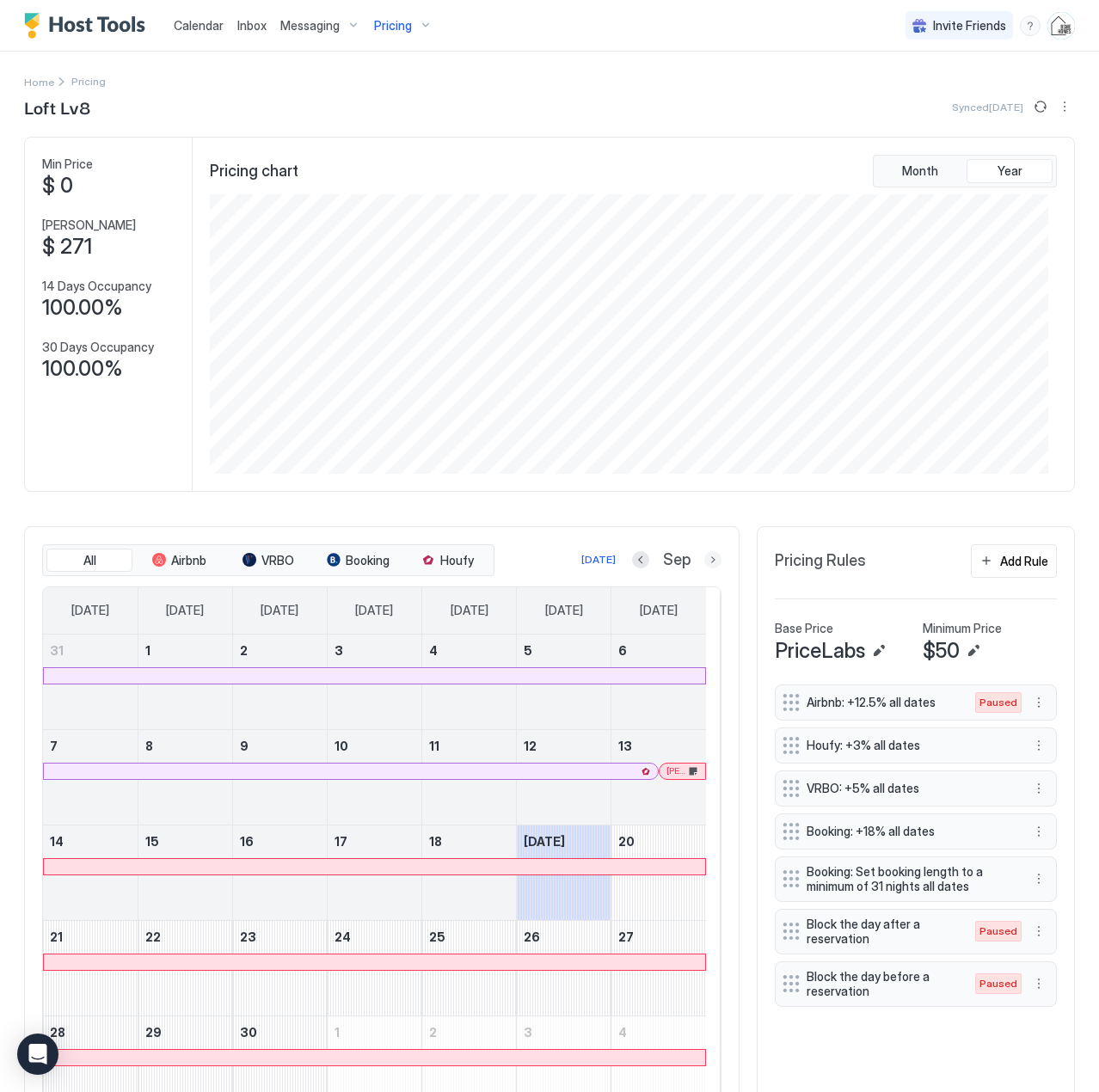
click at [705, 560] on button "Next month" at bounding box center [713, 559] width 17 height 17
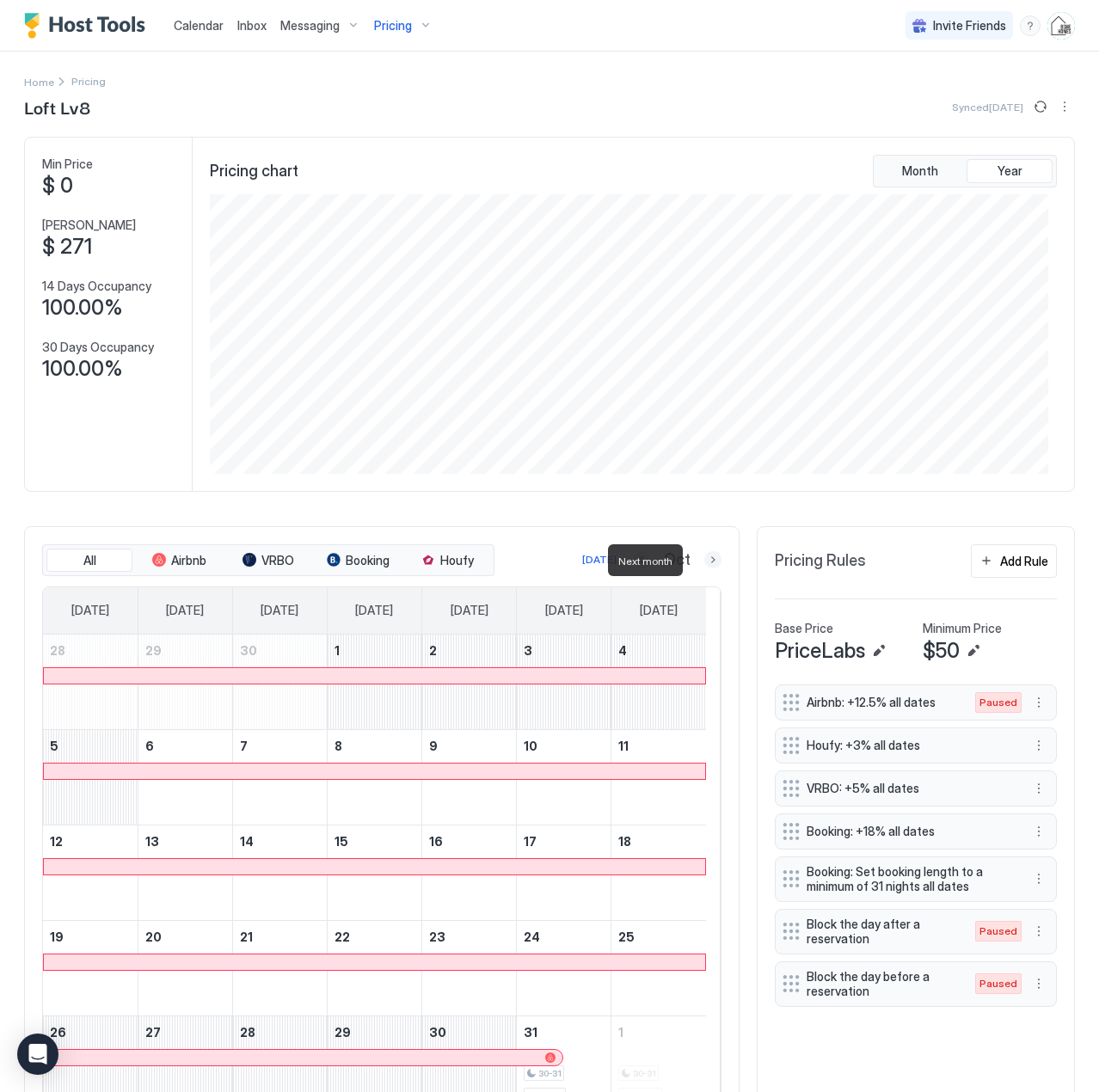
click at [705, 560] on button "Next month" at bounding box center [713, 559] width 17 height 17
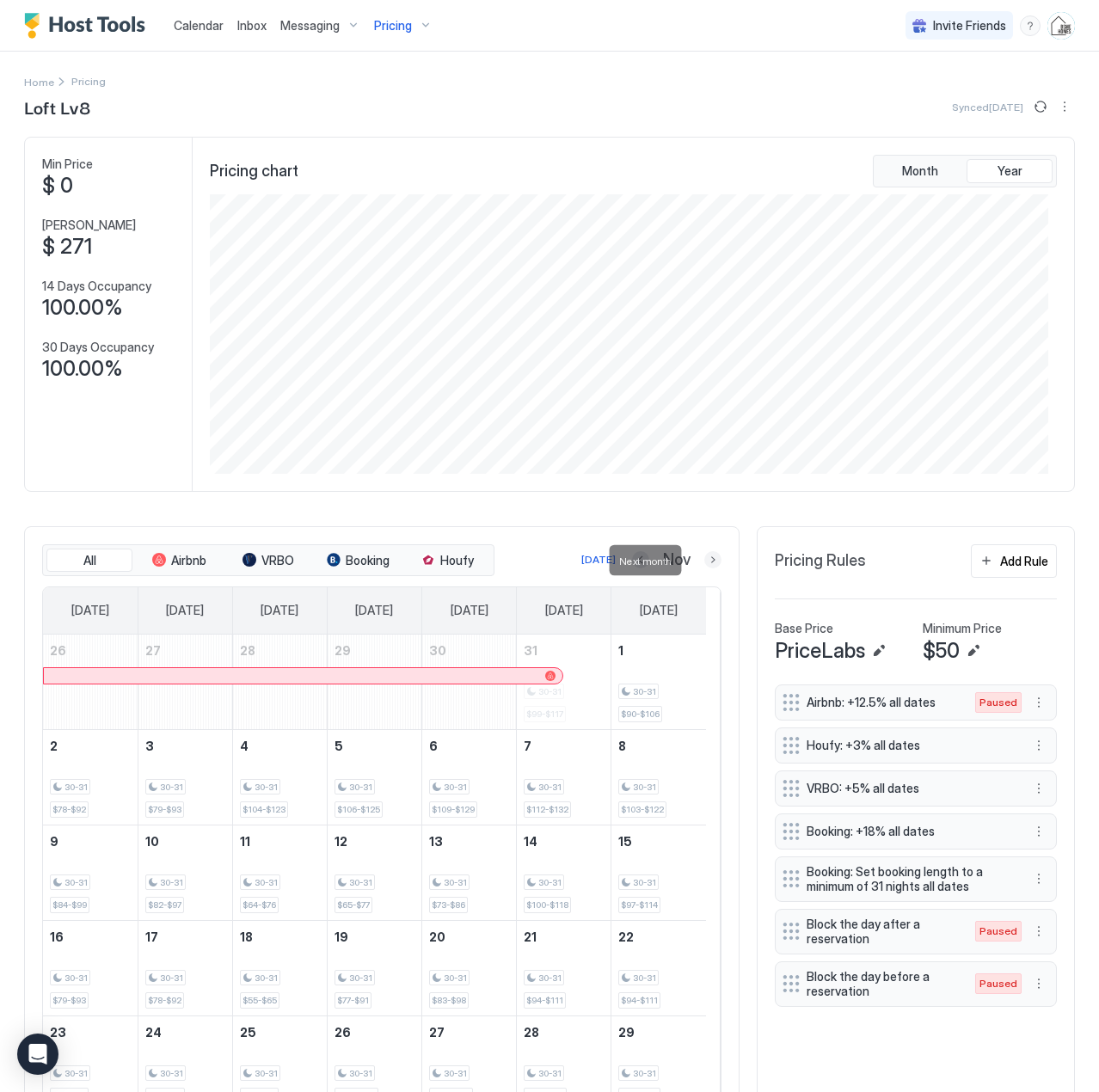
click at [707, 559] on button "Next month" at bounding box center [713, 559] width 17 height 17
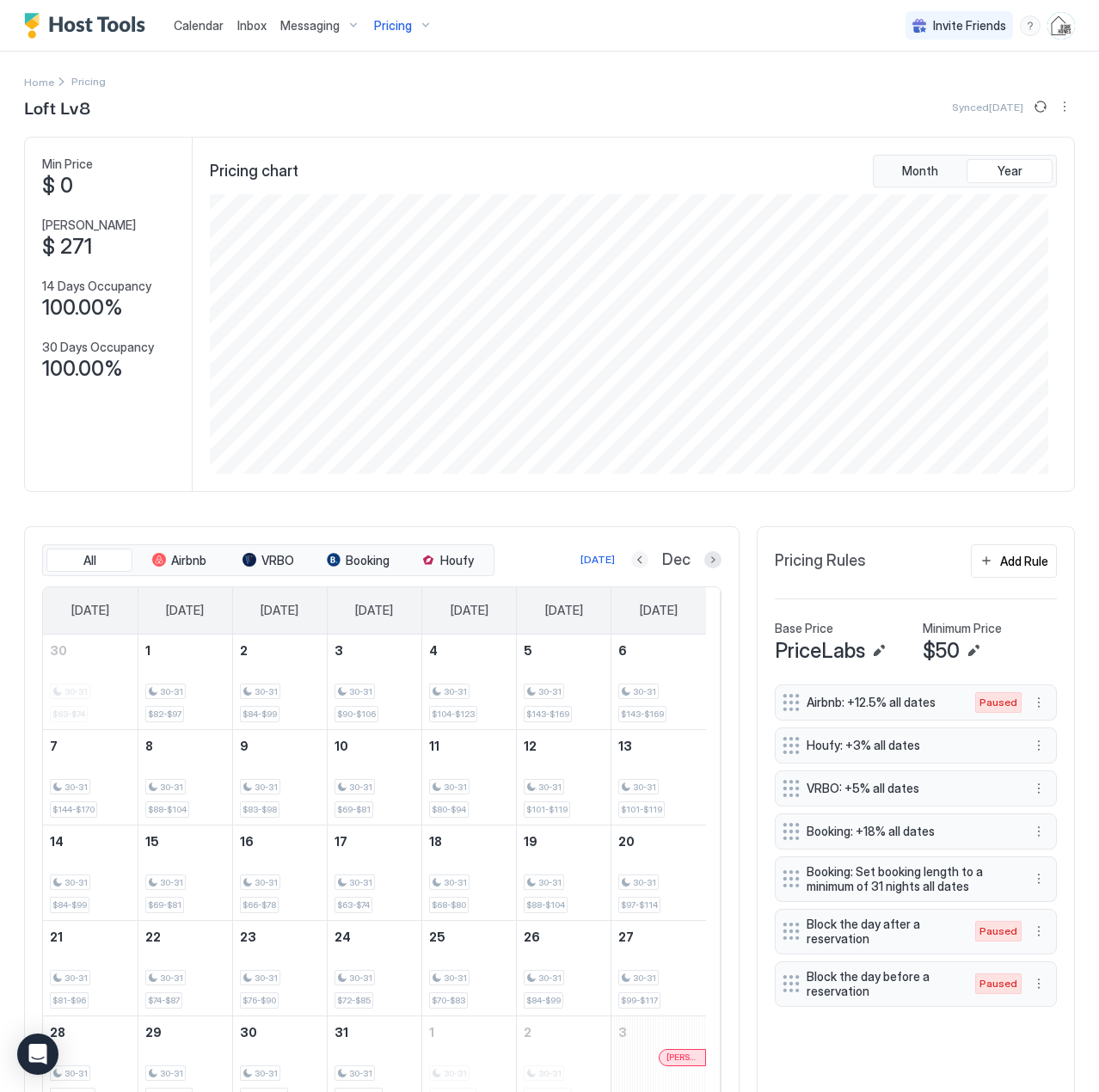
click at [631, 562] on button "Previous month" at bounding box center [639, 559] width 17 height 17
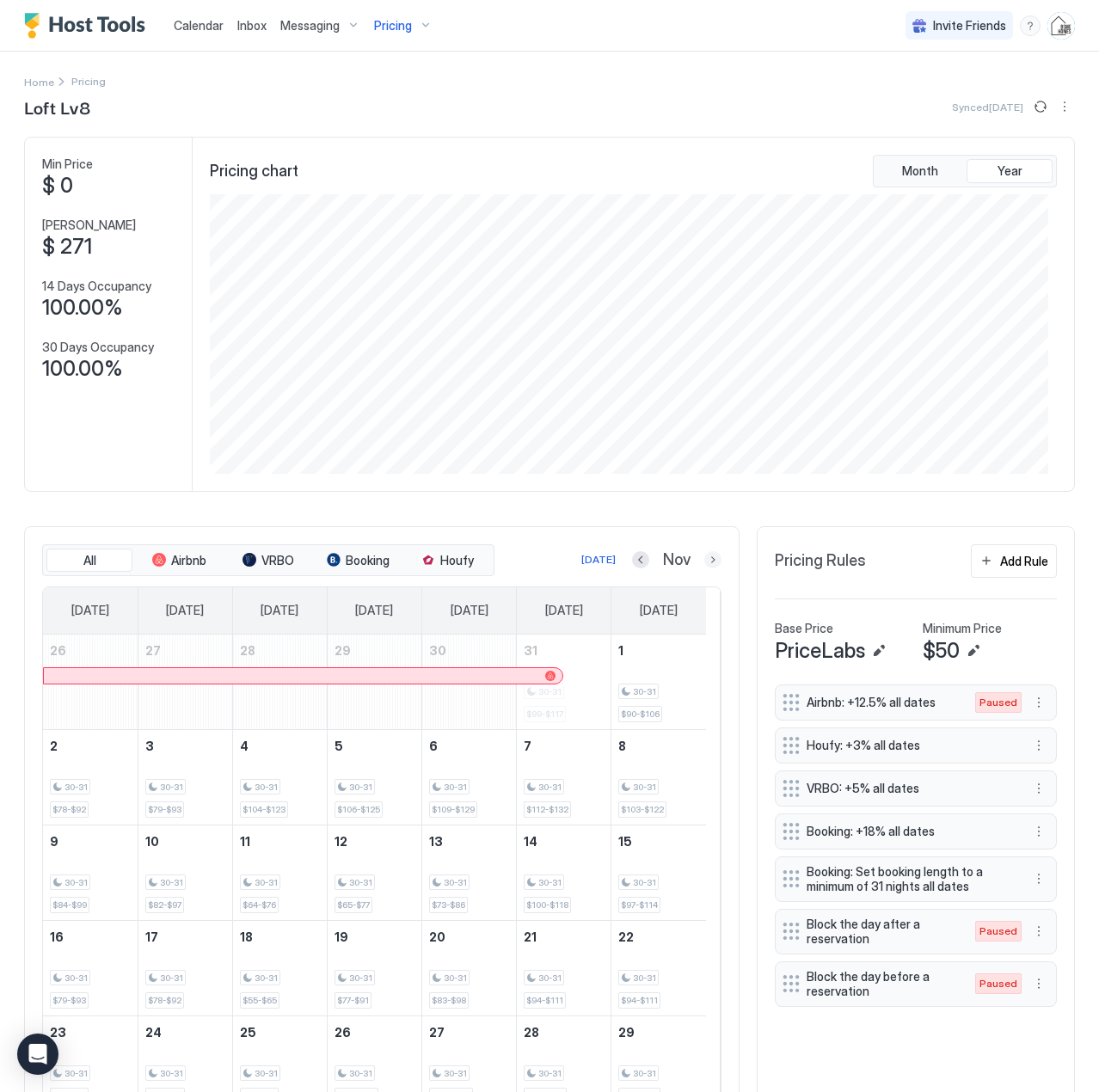
click at [705, 562] on button "Next month" at bounding box center [713, 559] width 17 height 17
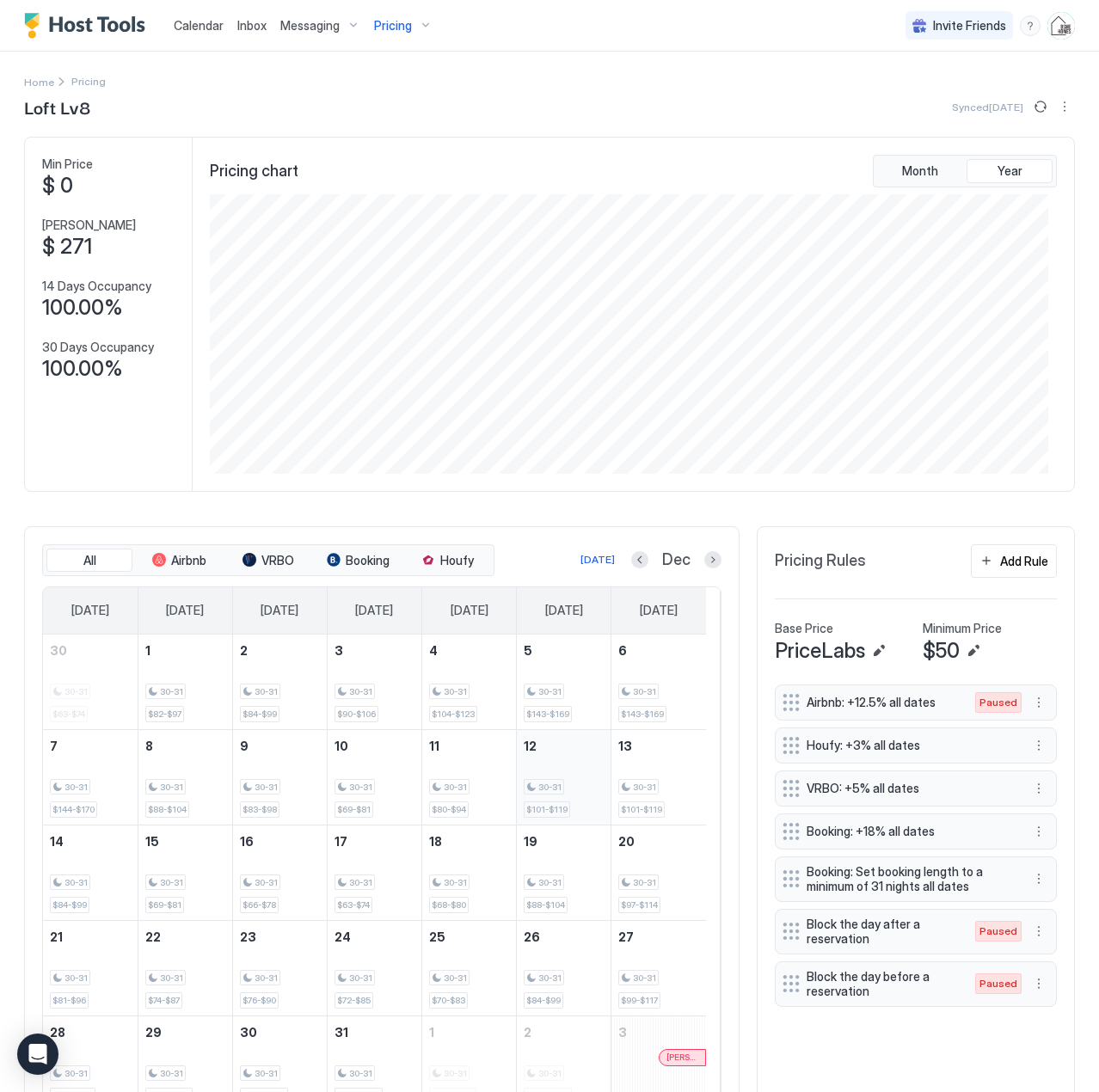
scroll to position [87, 0]
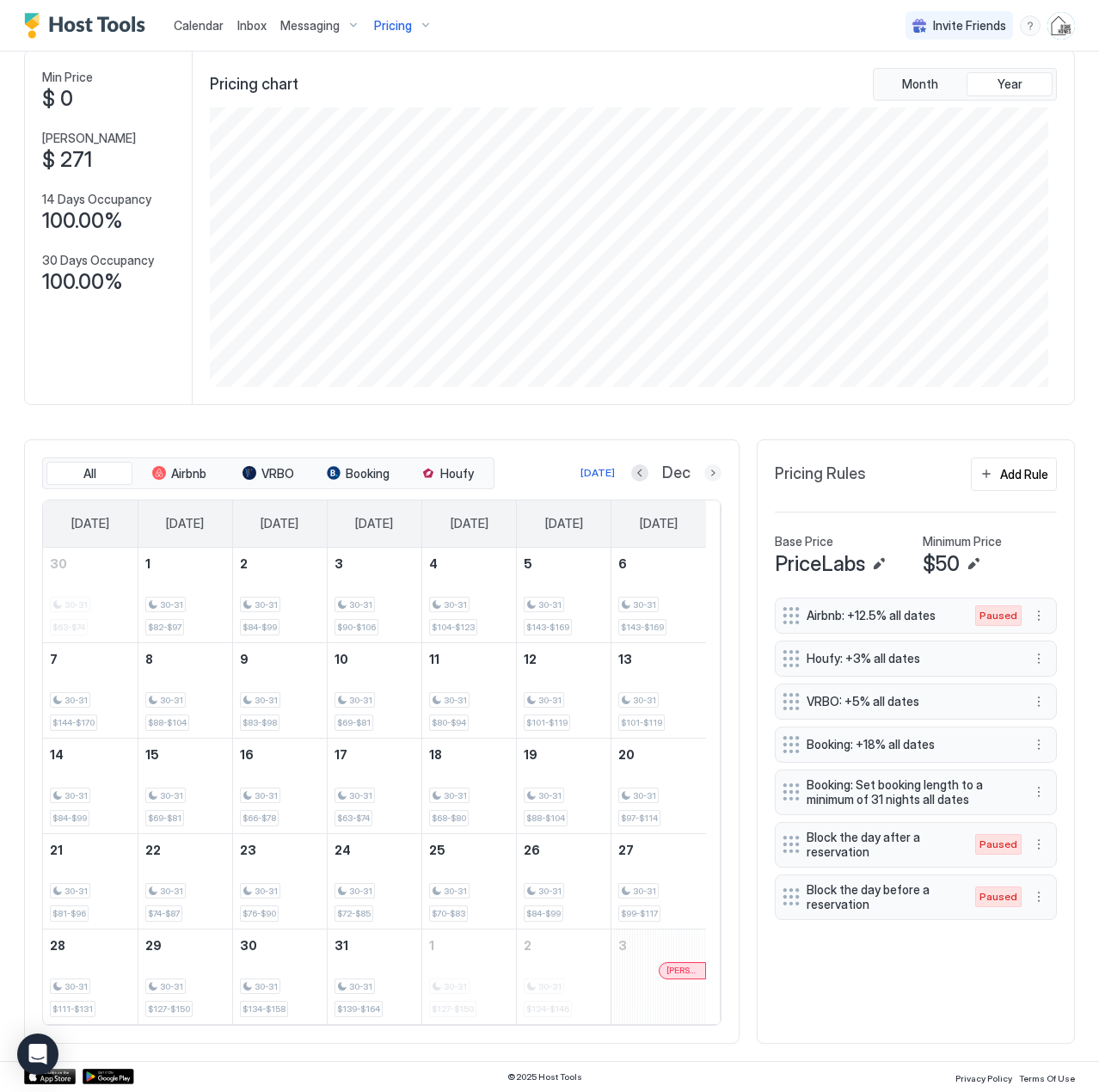
click at [705, 475] on button "Next month" at bounding box center [713, 473] width 17 height 17
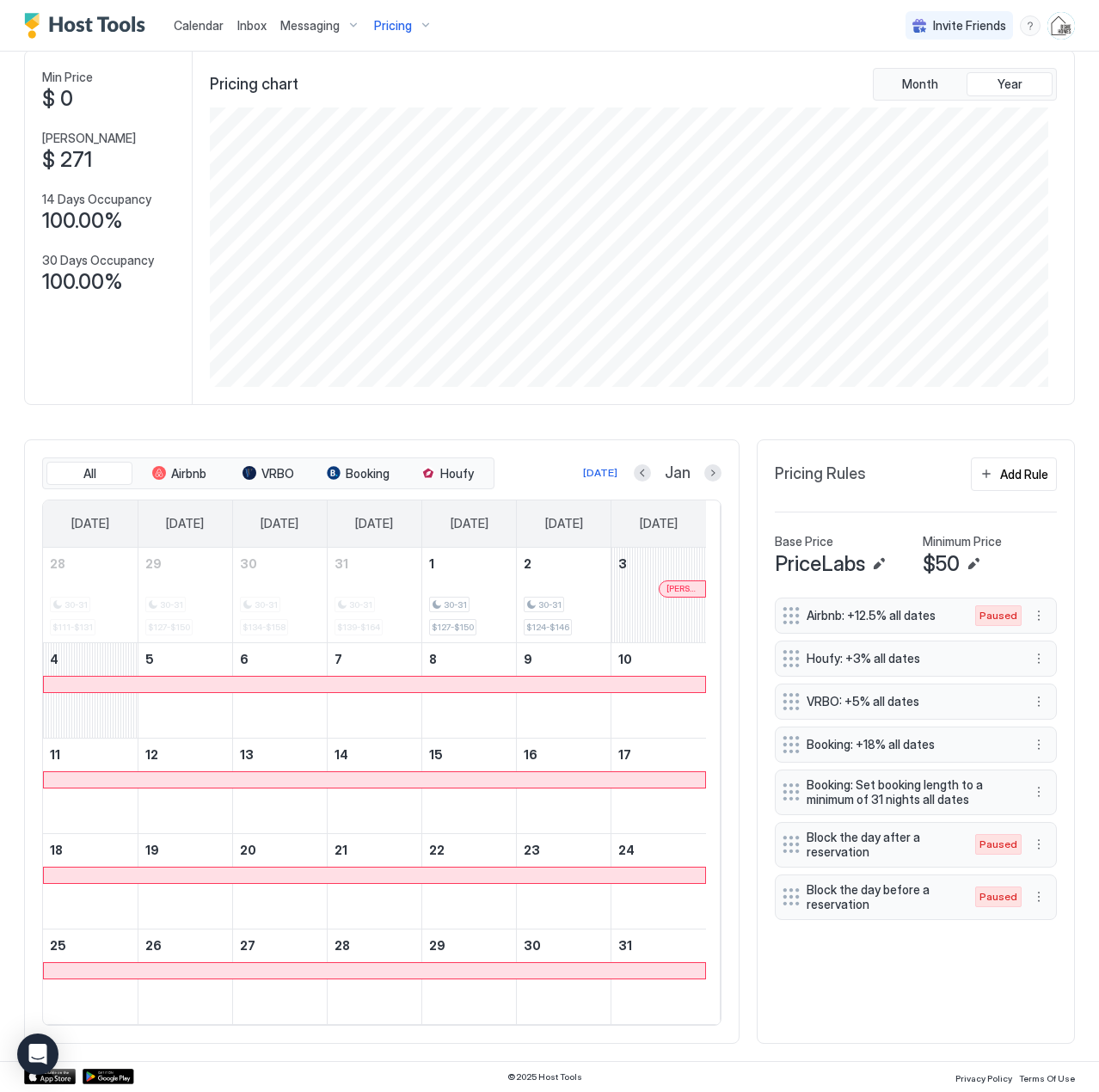
scroll to position [859899, 859380]
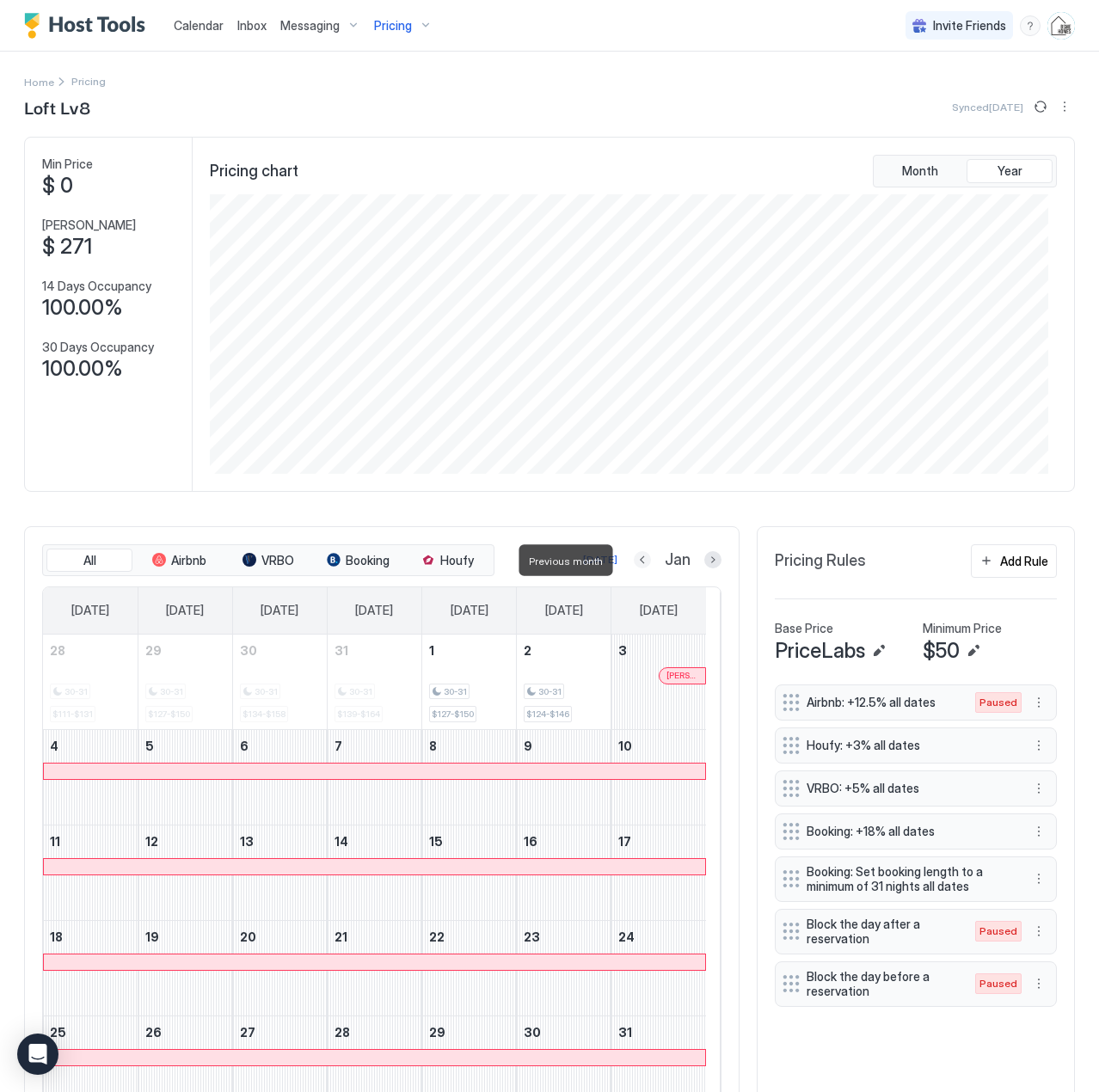
click at [634, 558] on button "Previous month" at bounding box center [642, 559] width 17 height 17
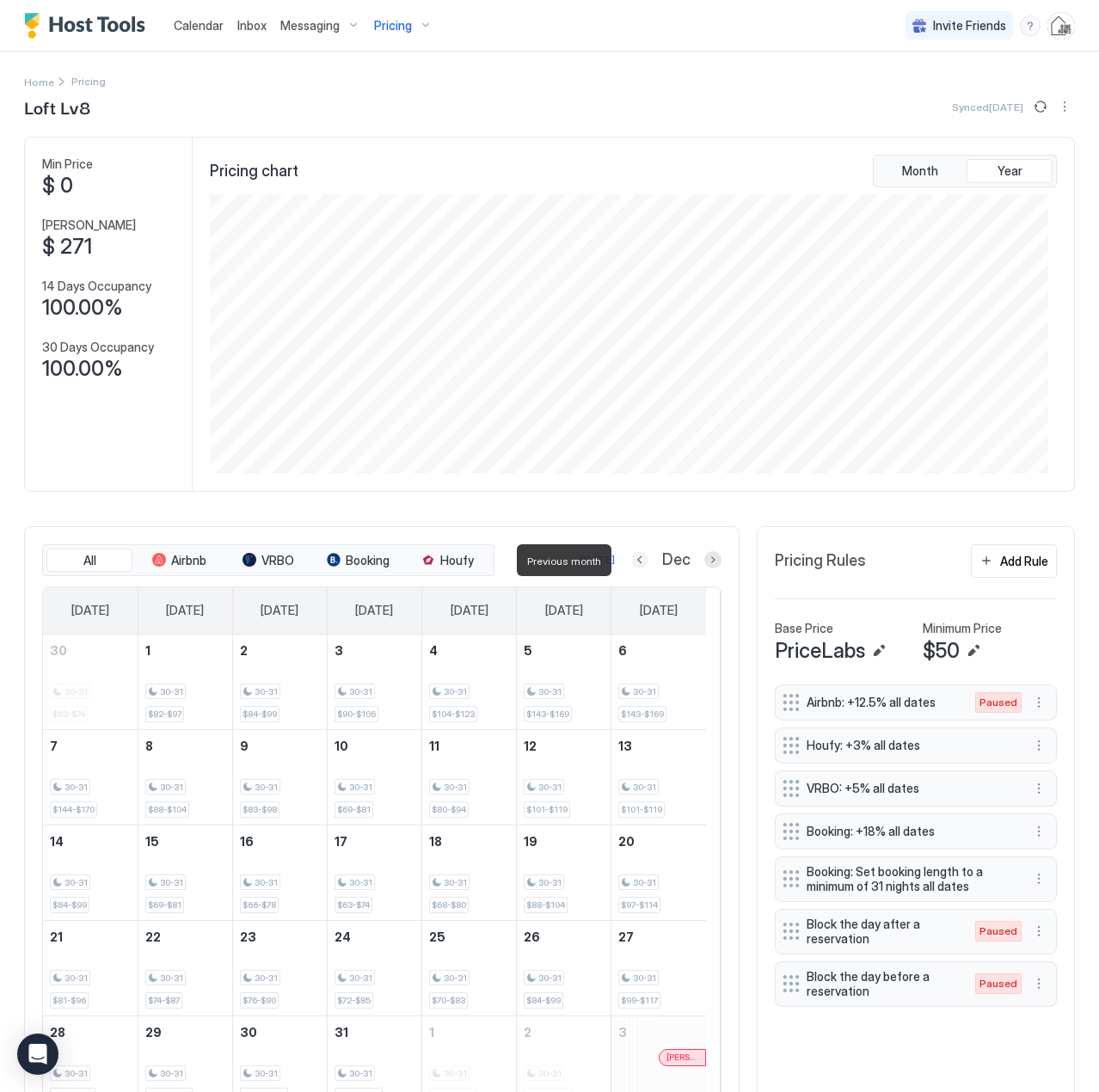
click at [631, 558] on button "Previous month" at bounding box center [639, 559] width 17 height 17
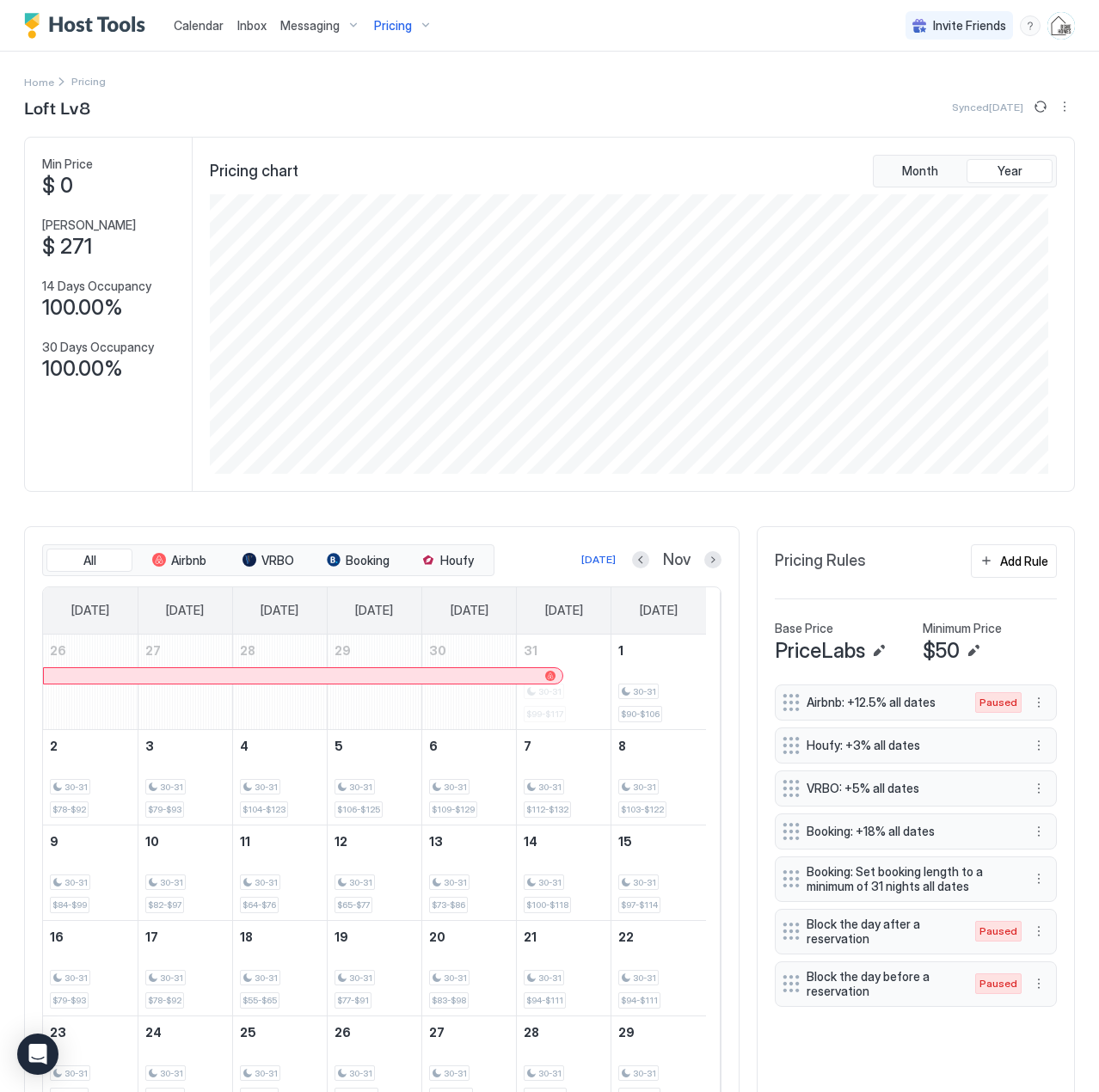
click at [413, 30] on div "Pricing" at bounding box center [403, 25] width 72 height 29
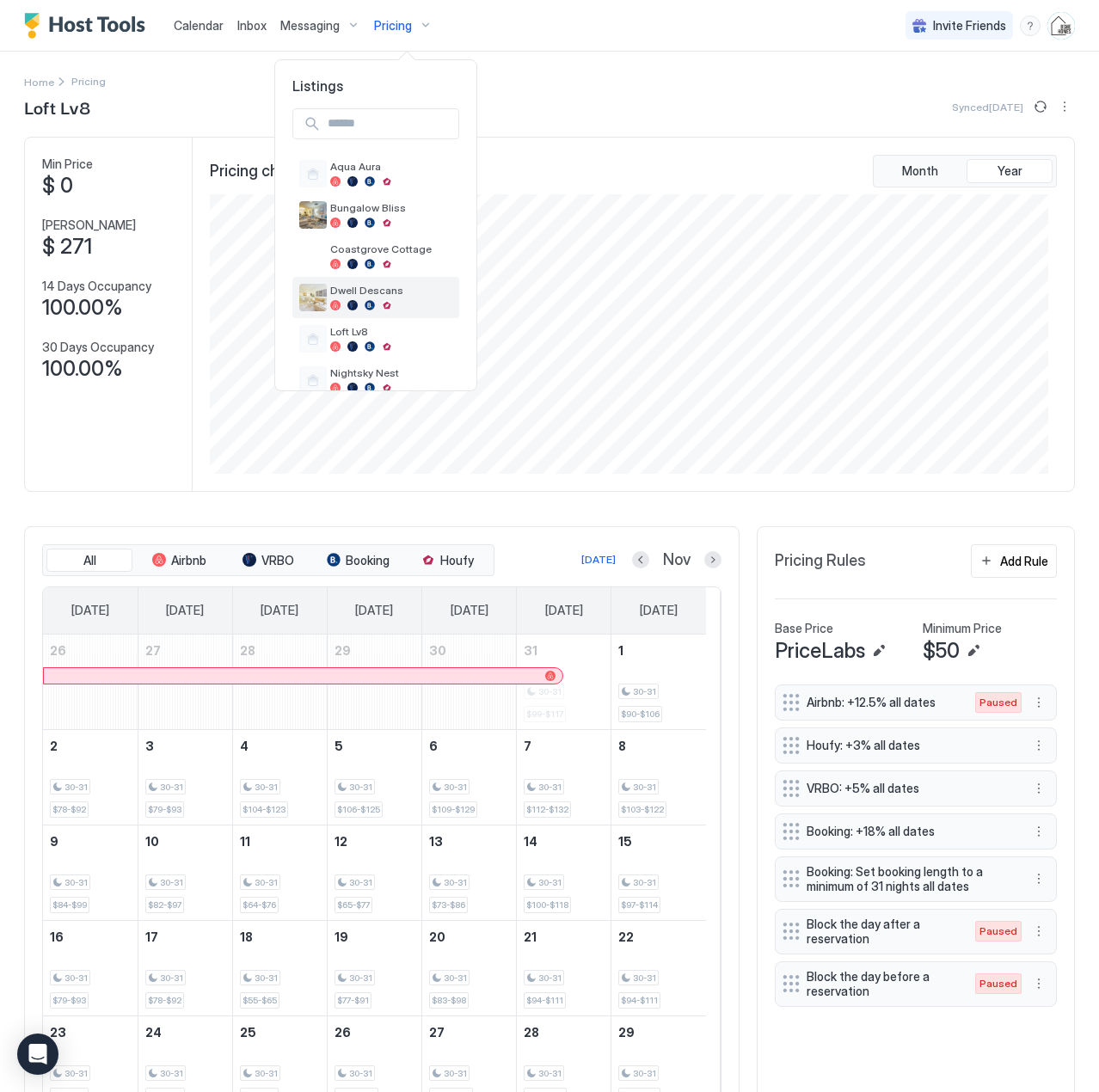
click at [381, 293] on span "Dwell Descans" at bounding box center [391, 290] width 122 height 13
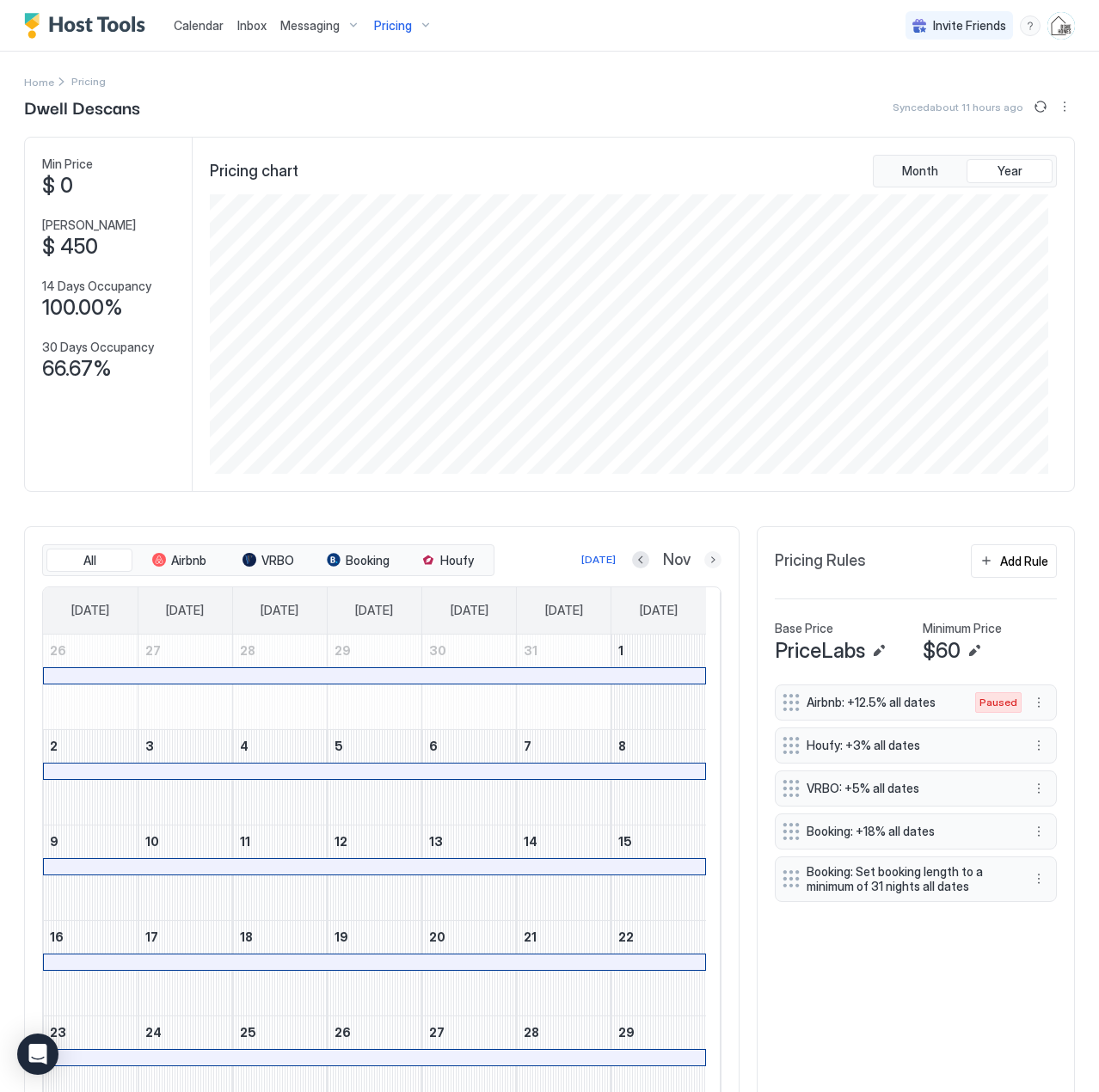
click at [705, 561] on button "Next month" at bounding box center [713, 559] width 17 height 17
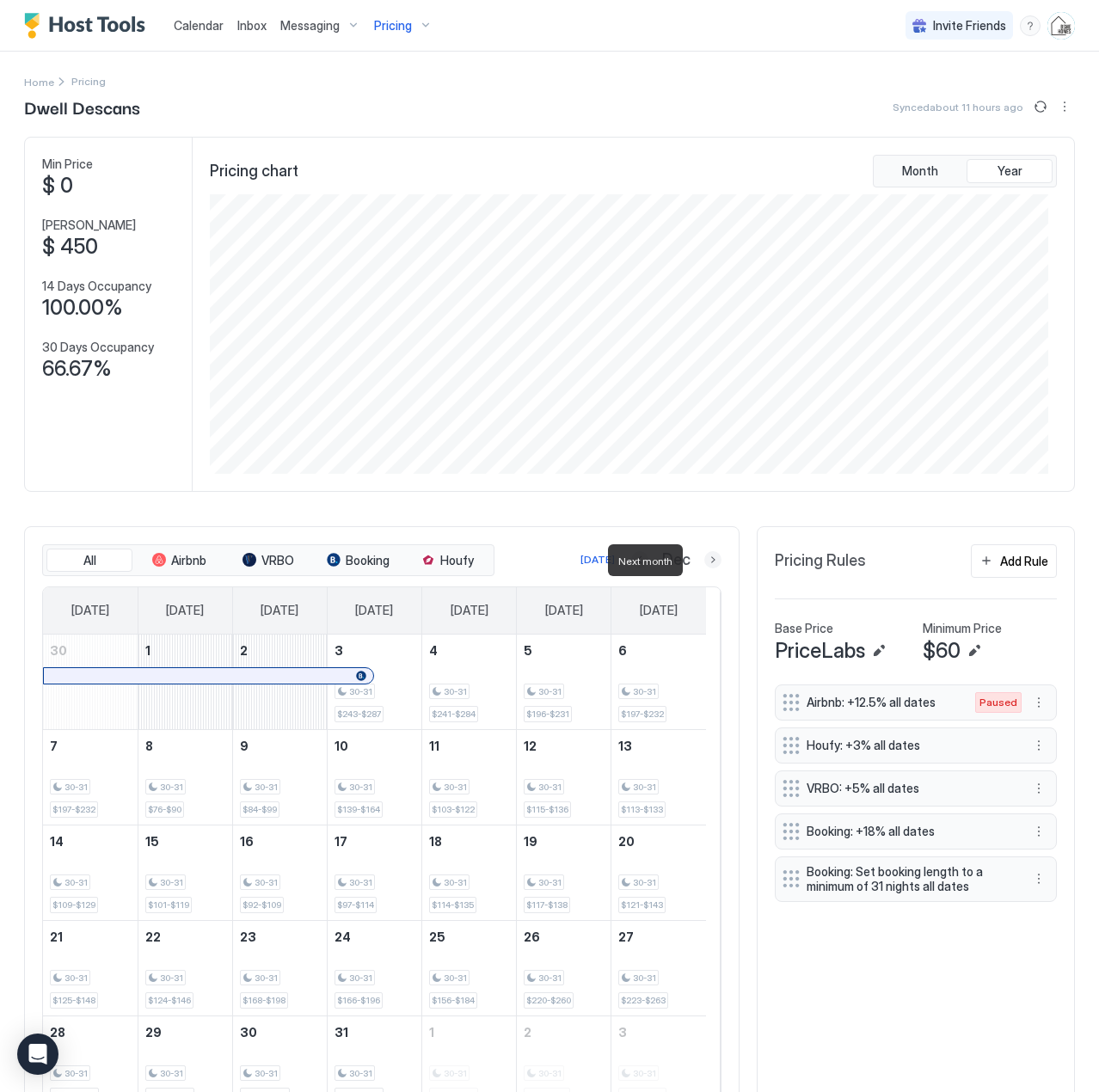
scroll to position [859899, 859380]
click at [241, 26] on span "Inbox" at bounding box center [251, 25] width 29 height 15
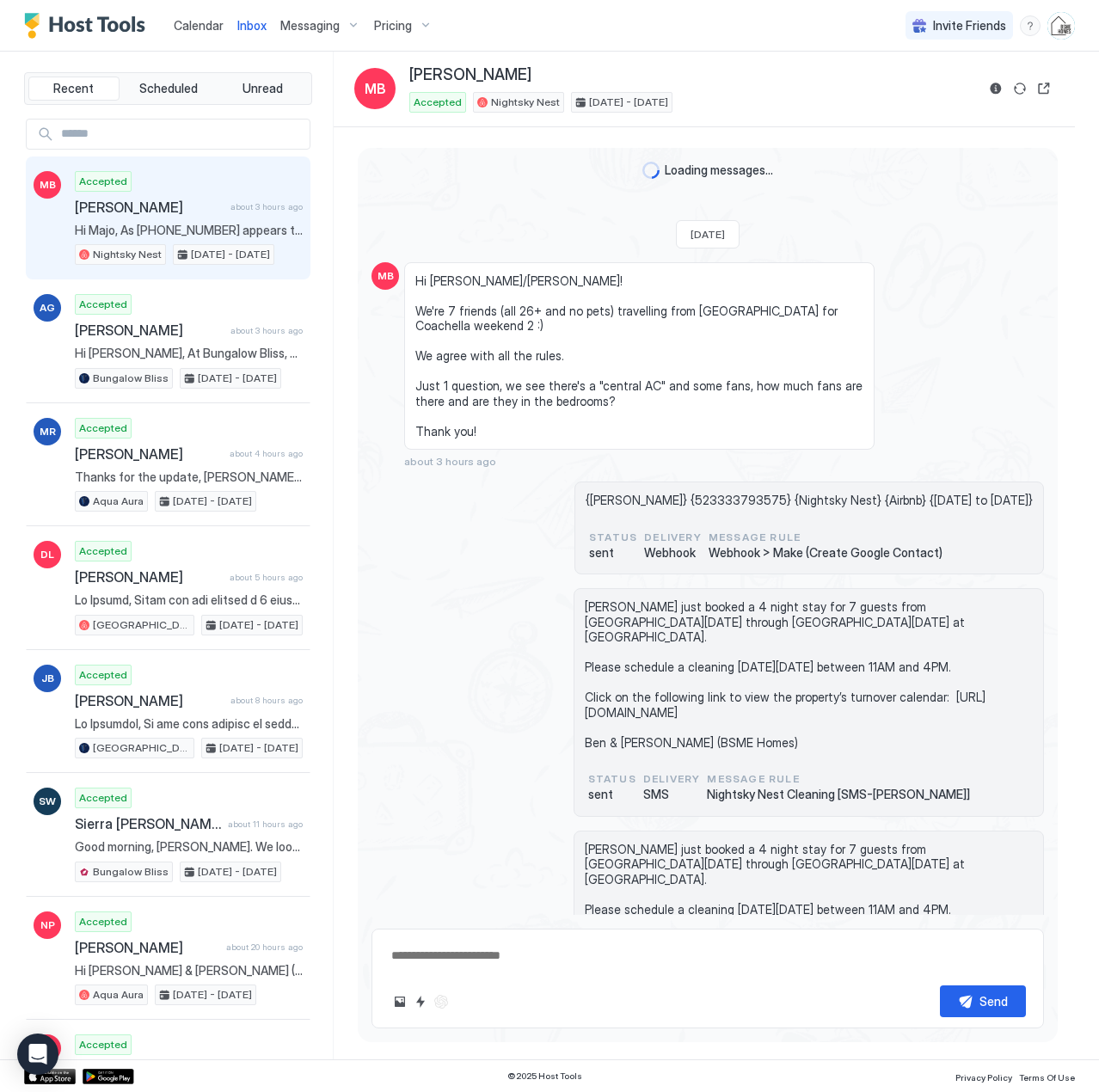
scroll to position [782, 0]
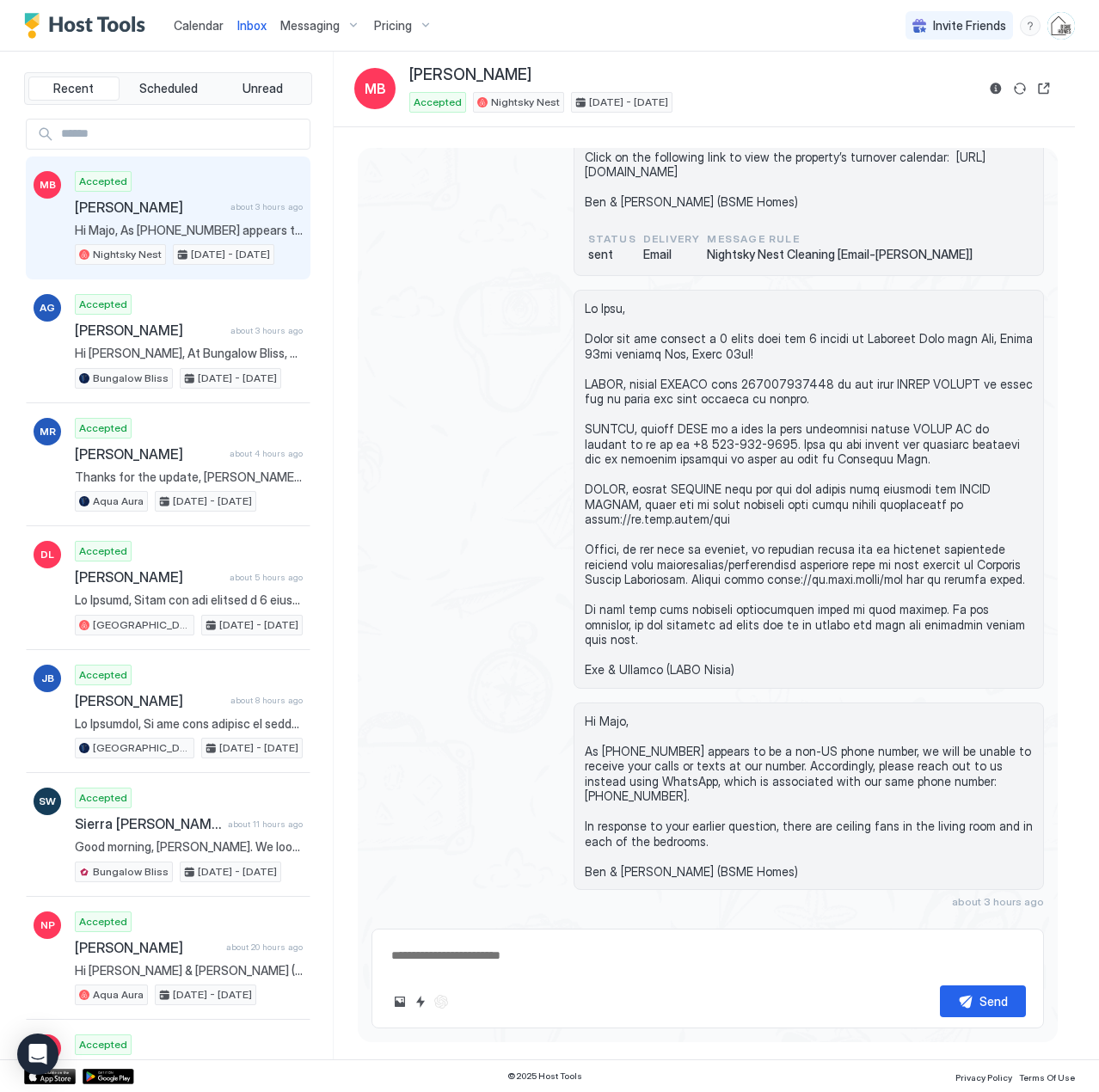
click at [184, 21] on span "Calendar" at bounding box center [199, 25] width 50 height 15
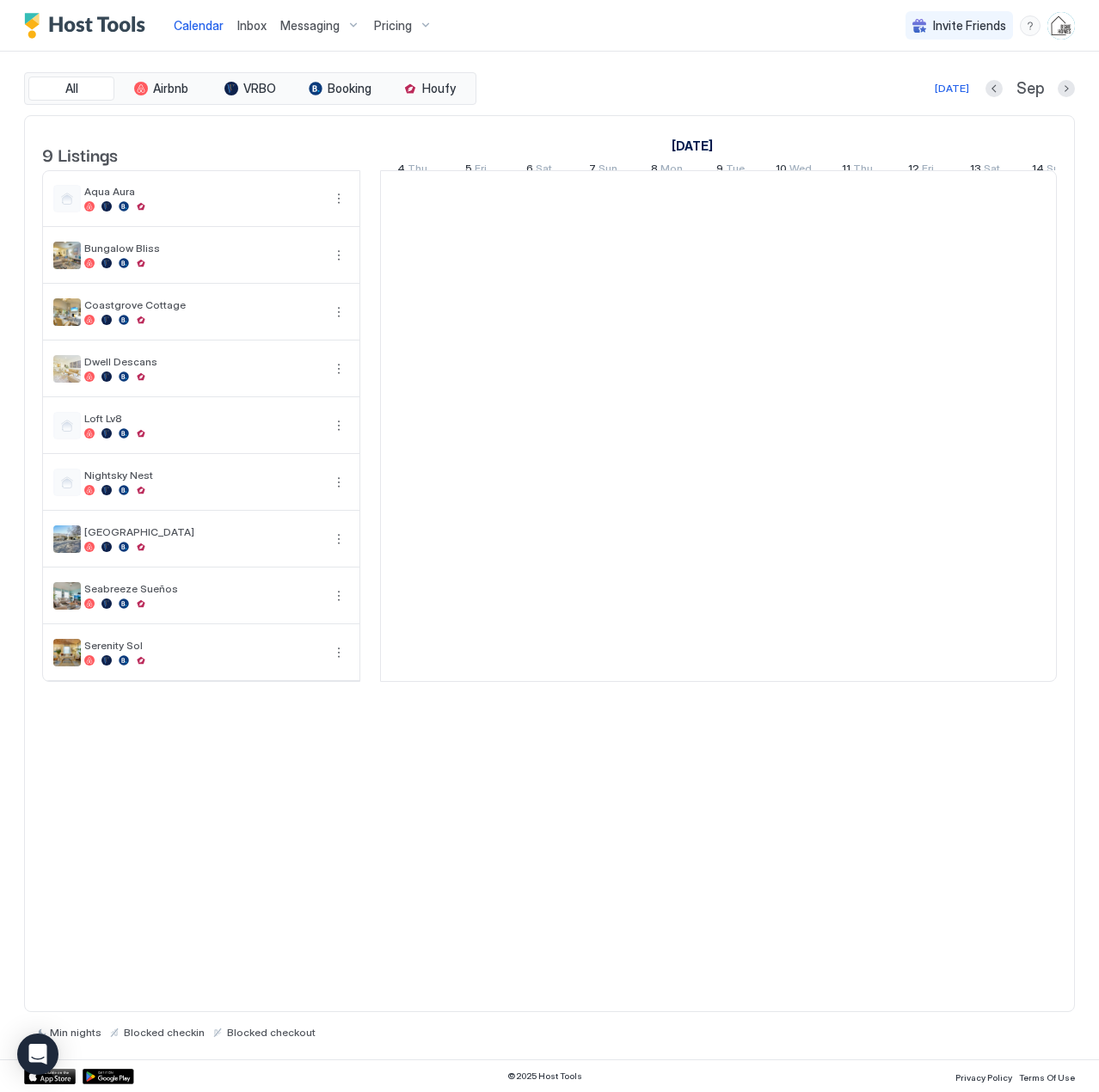
scroll to position [0, 956]
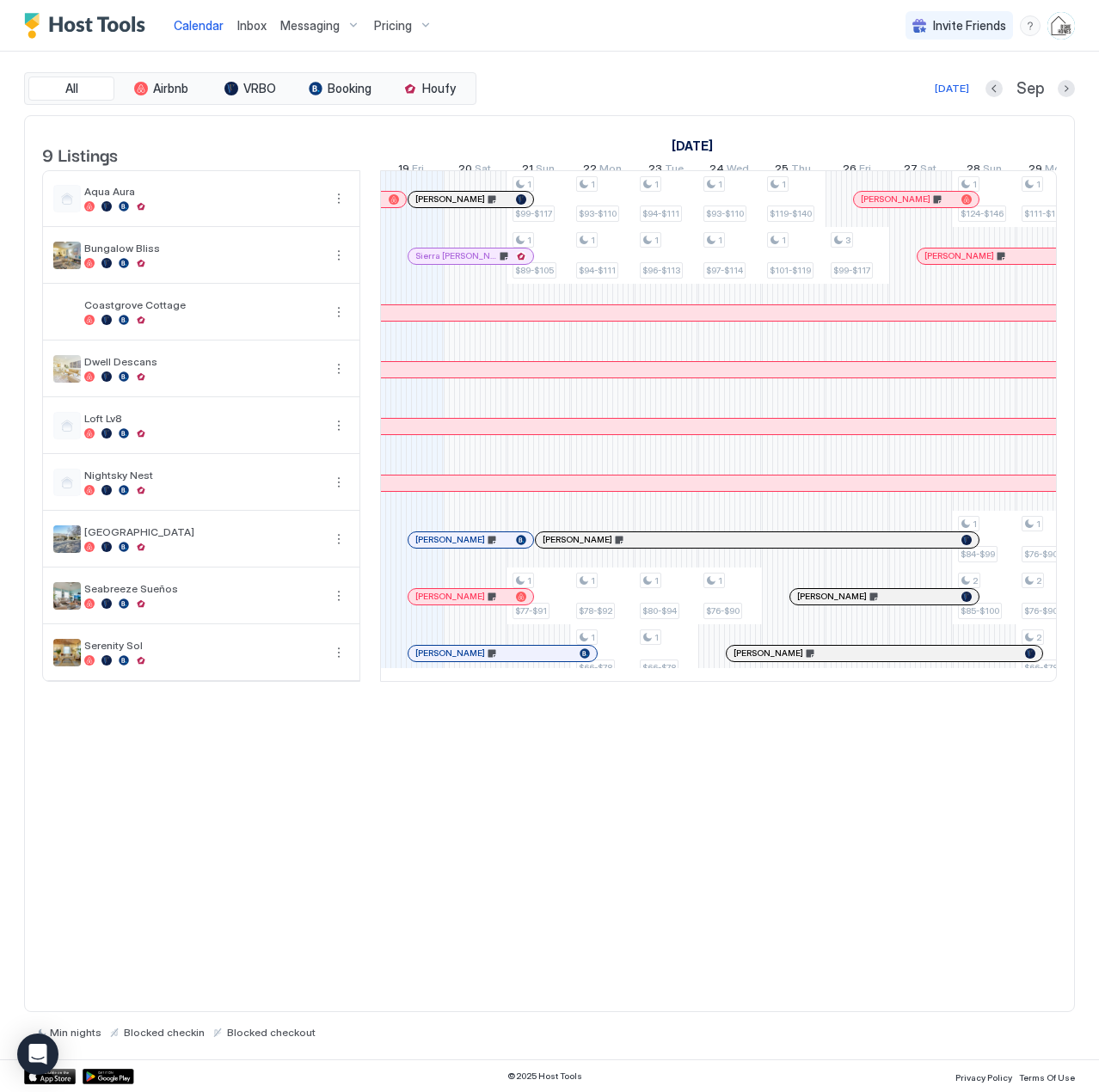
click at [244, 29] on span "Inbox" at bounding box center [251, 25] width 29 height 15
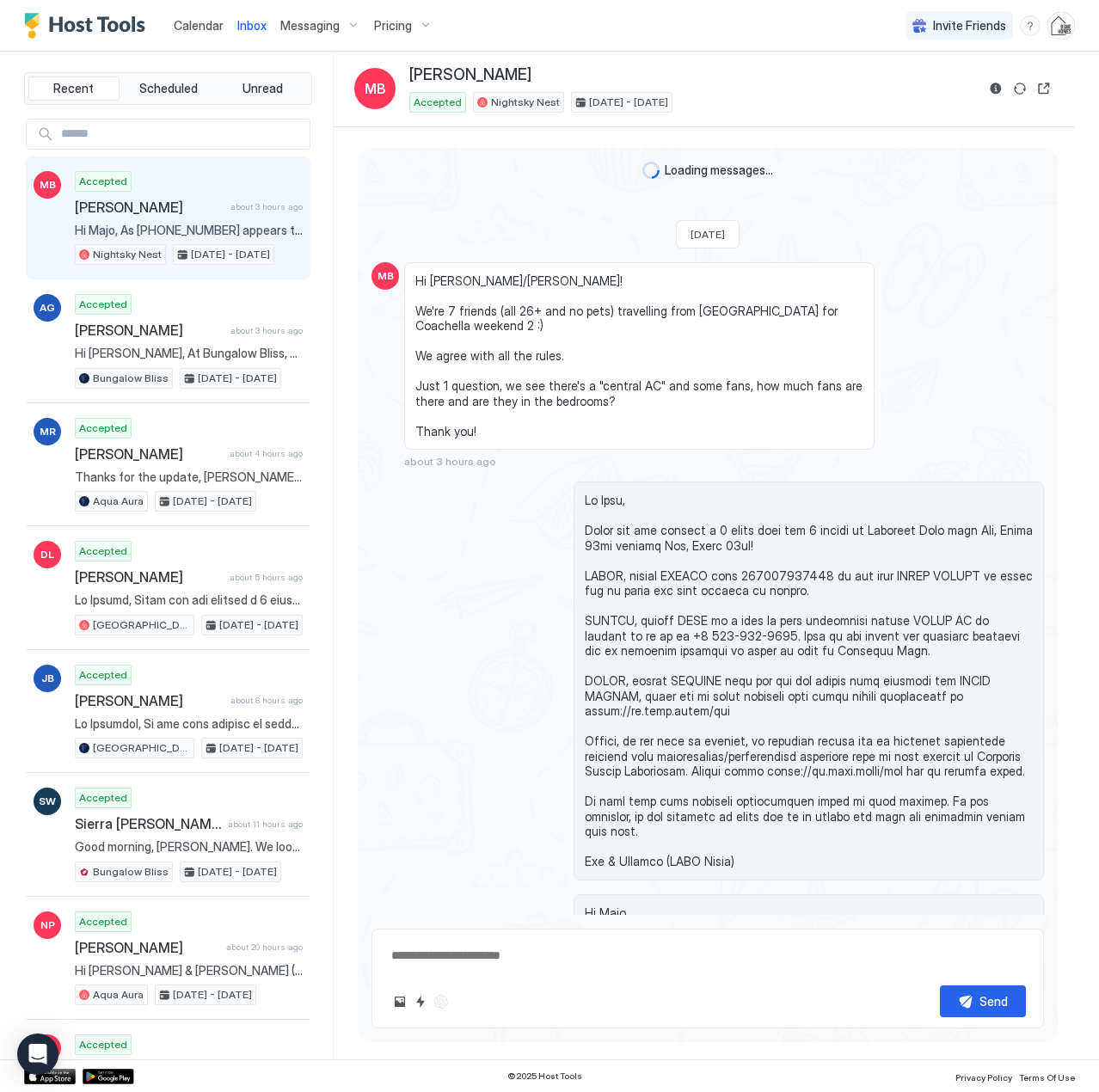
scroll to position [782, 0]
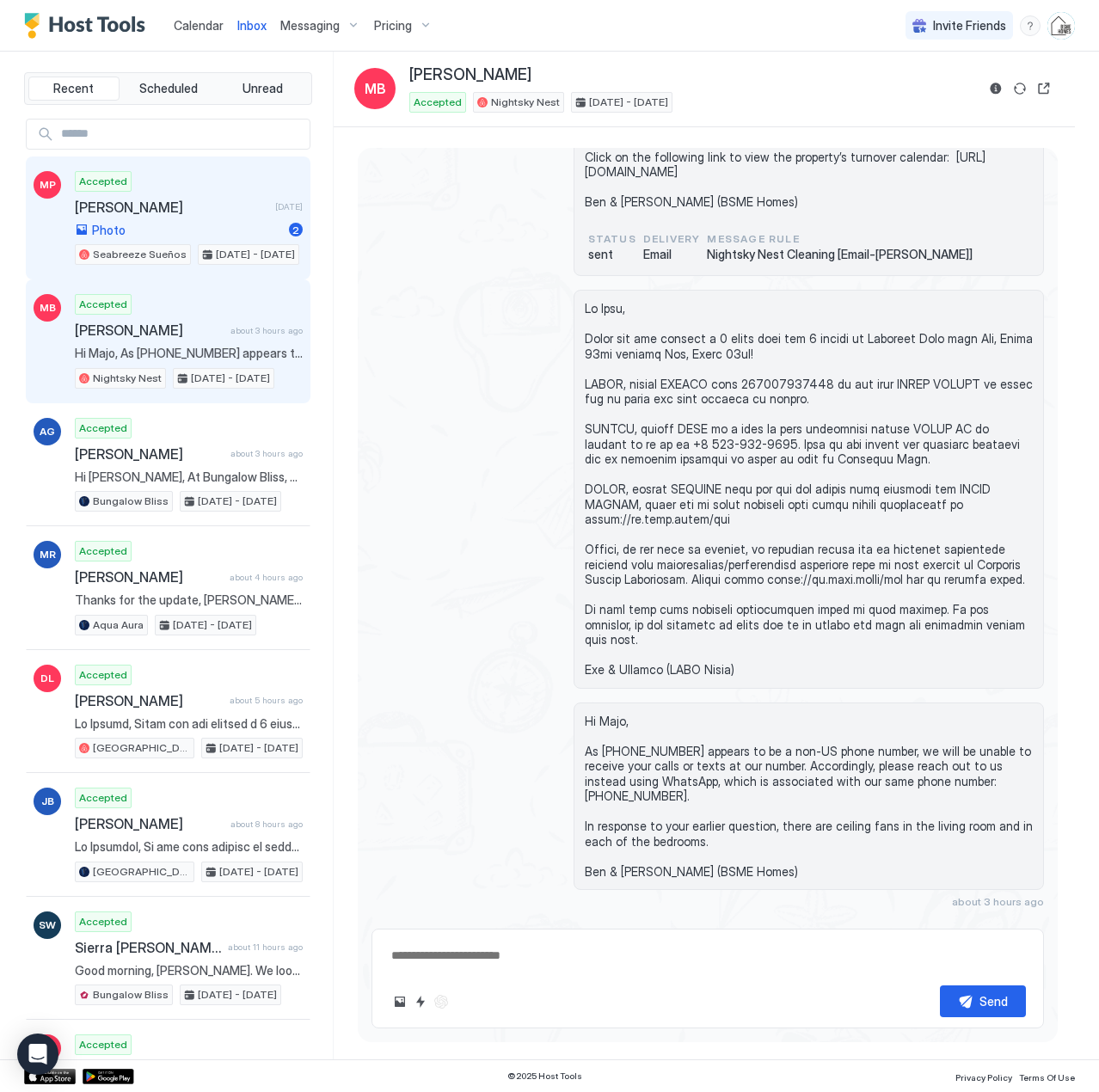
click at [160, 216] on div "Accepted [PERSON_NAME] [DATE] Photo 2 Seabreeze Sueños [DATE] - [DATE]" at bounding box center [189, 217] width 228 height 94
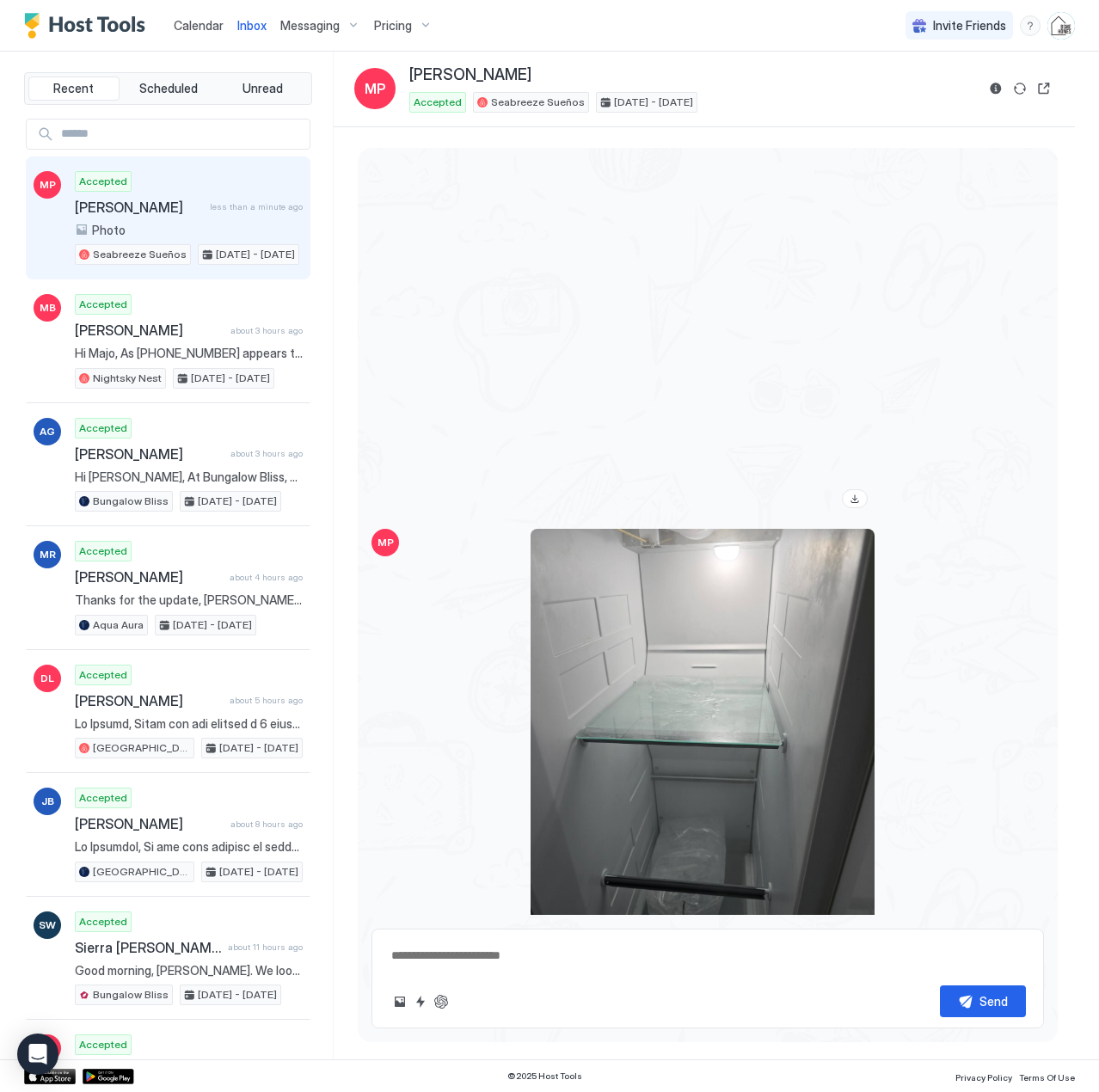
scroll to position [3930, 0]
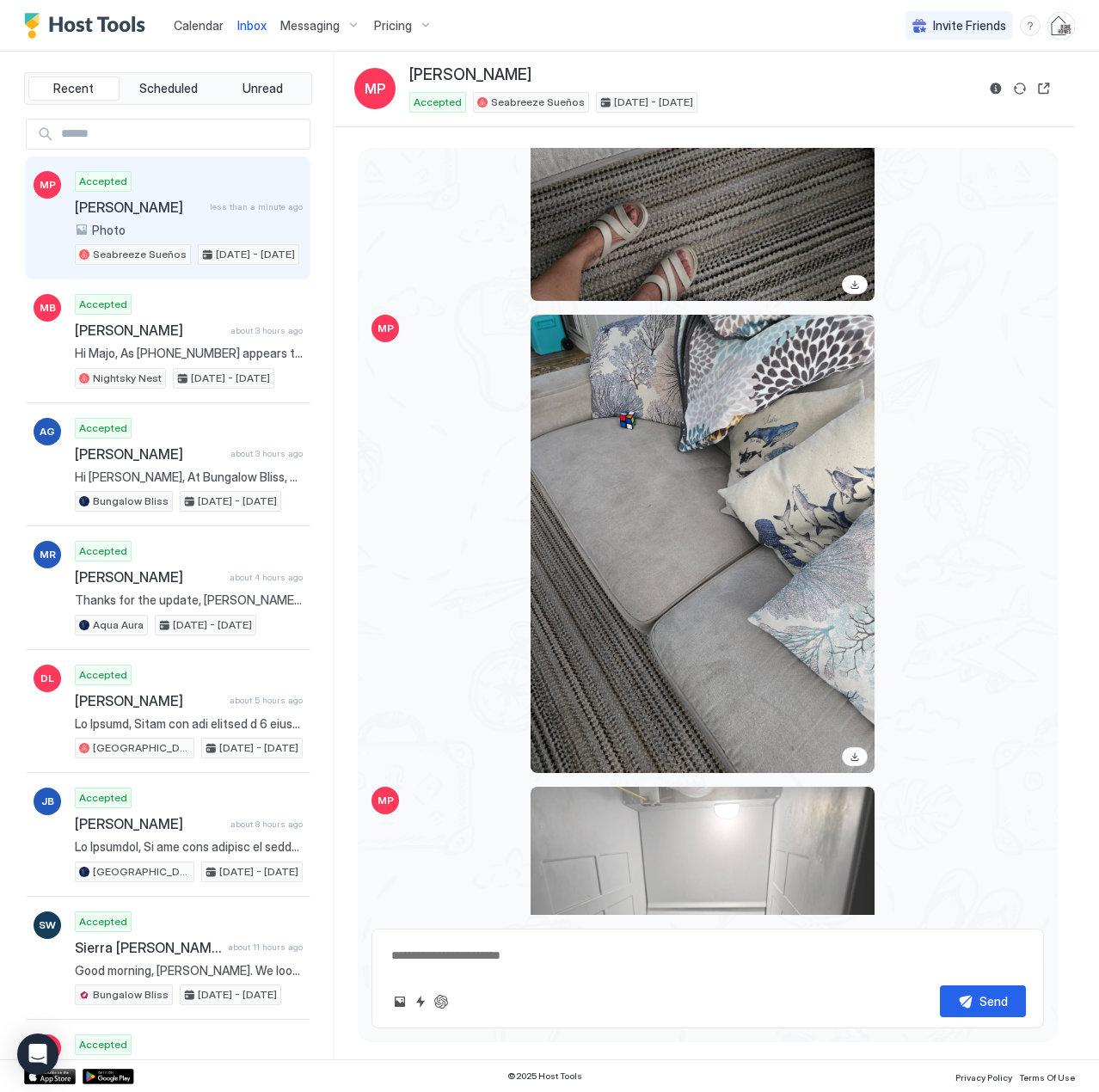
click at [198, 24] on span "Calendar" at bounding box center [199, 25] width 50 height 15
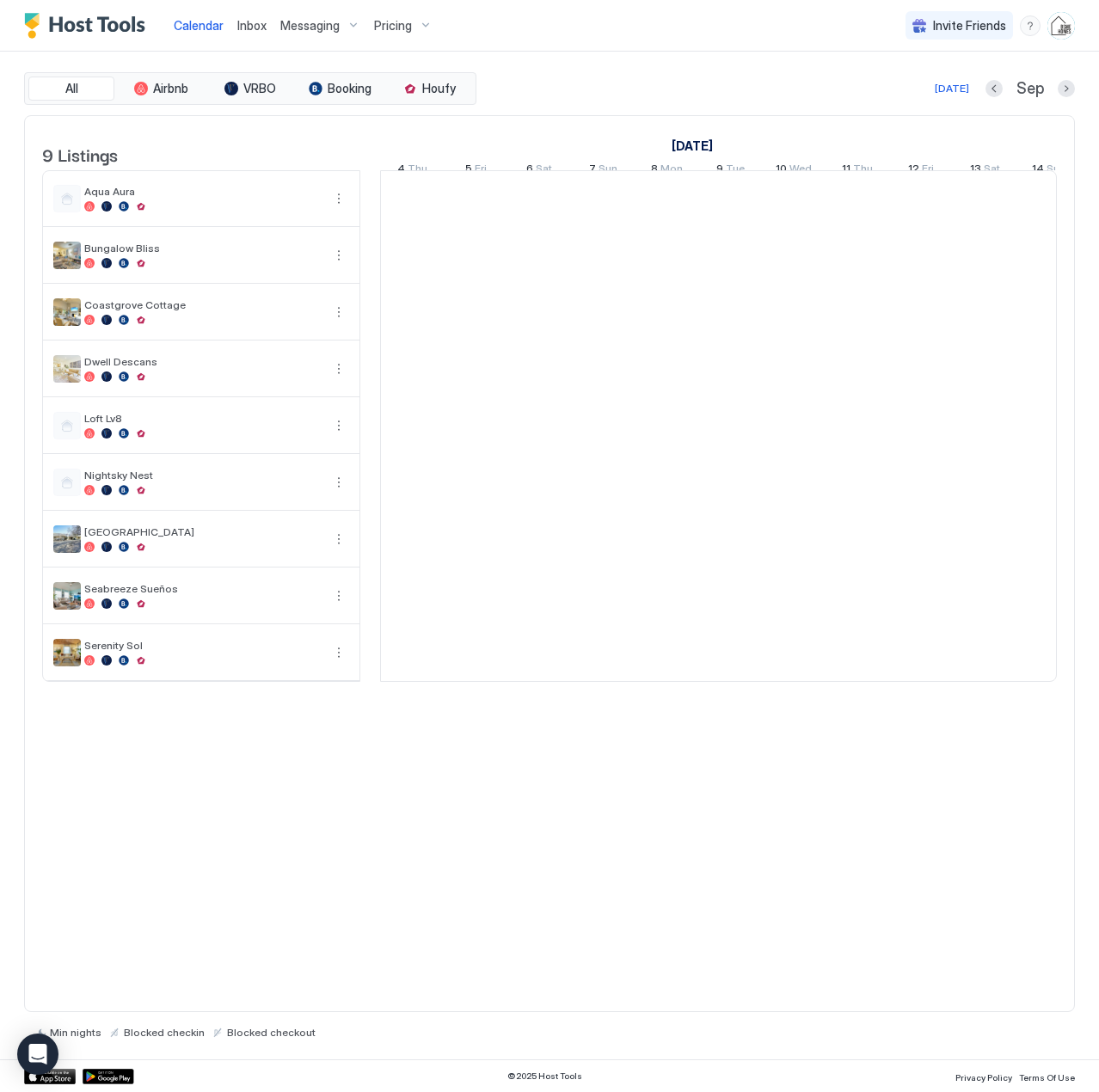
scroll to position [0, 956]
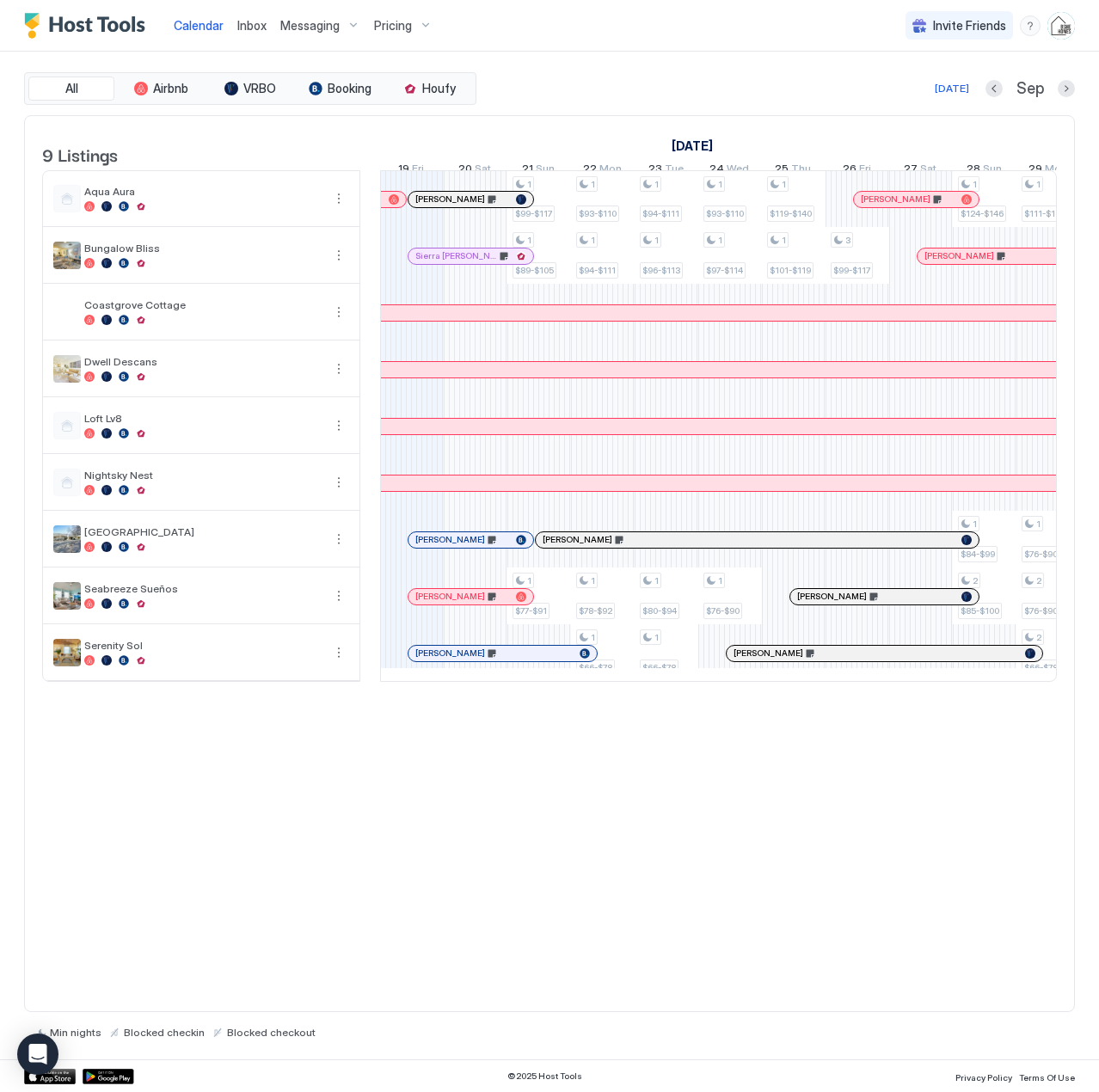
click at [246, 18] on span "Inbox" at bounding box center [251, 25] width 29 height 15
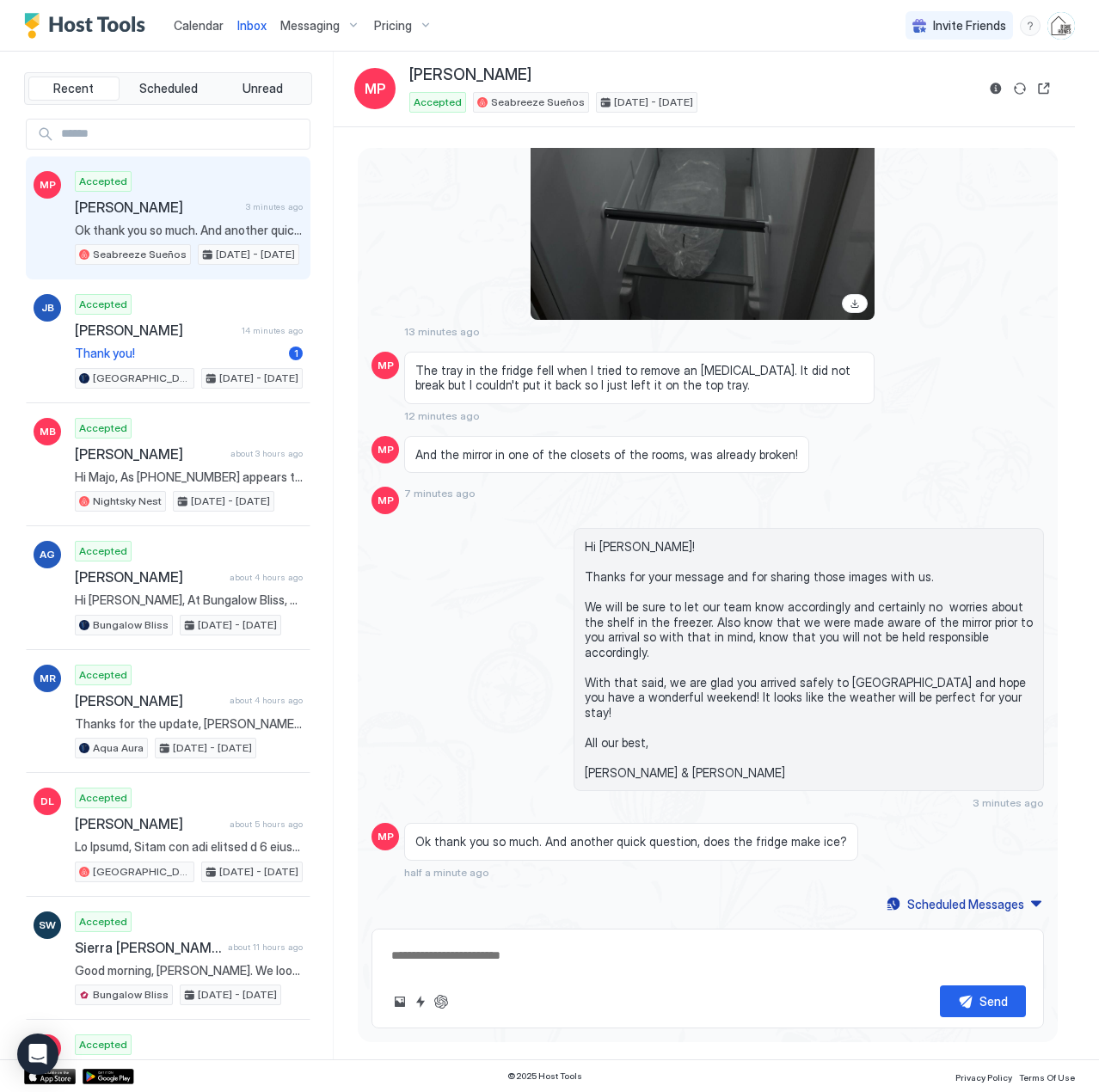
scroll to position [4136, 0]
